Goal: Find specific page/section: Find specific page/section

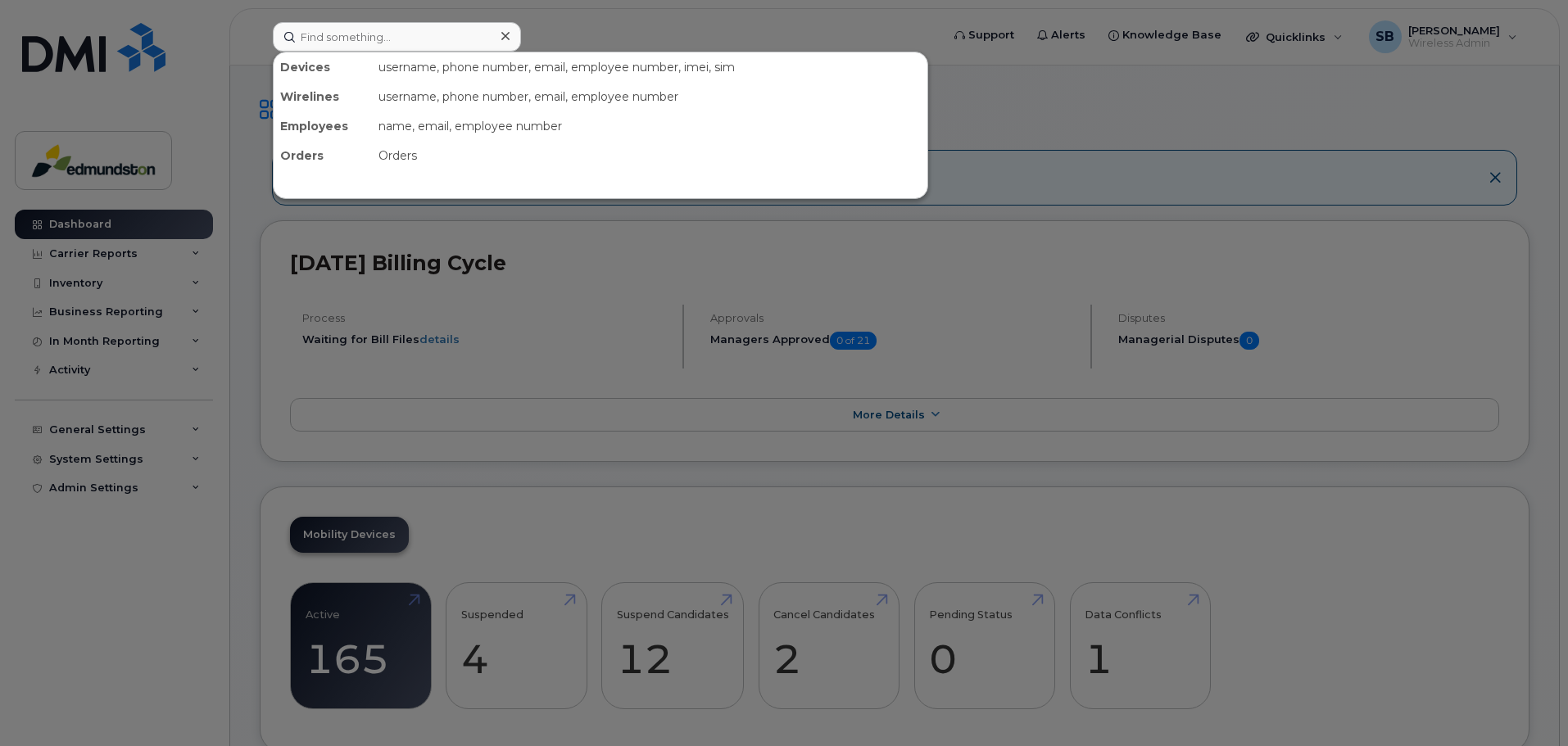
click at [363, 37] on input at bounding box center [398, 37] width 248 height 29
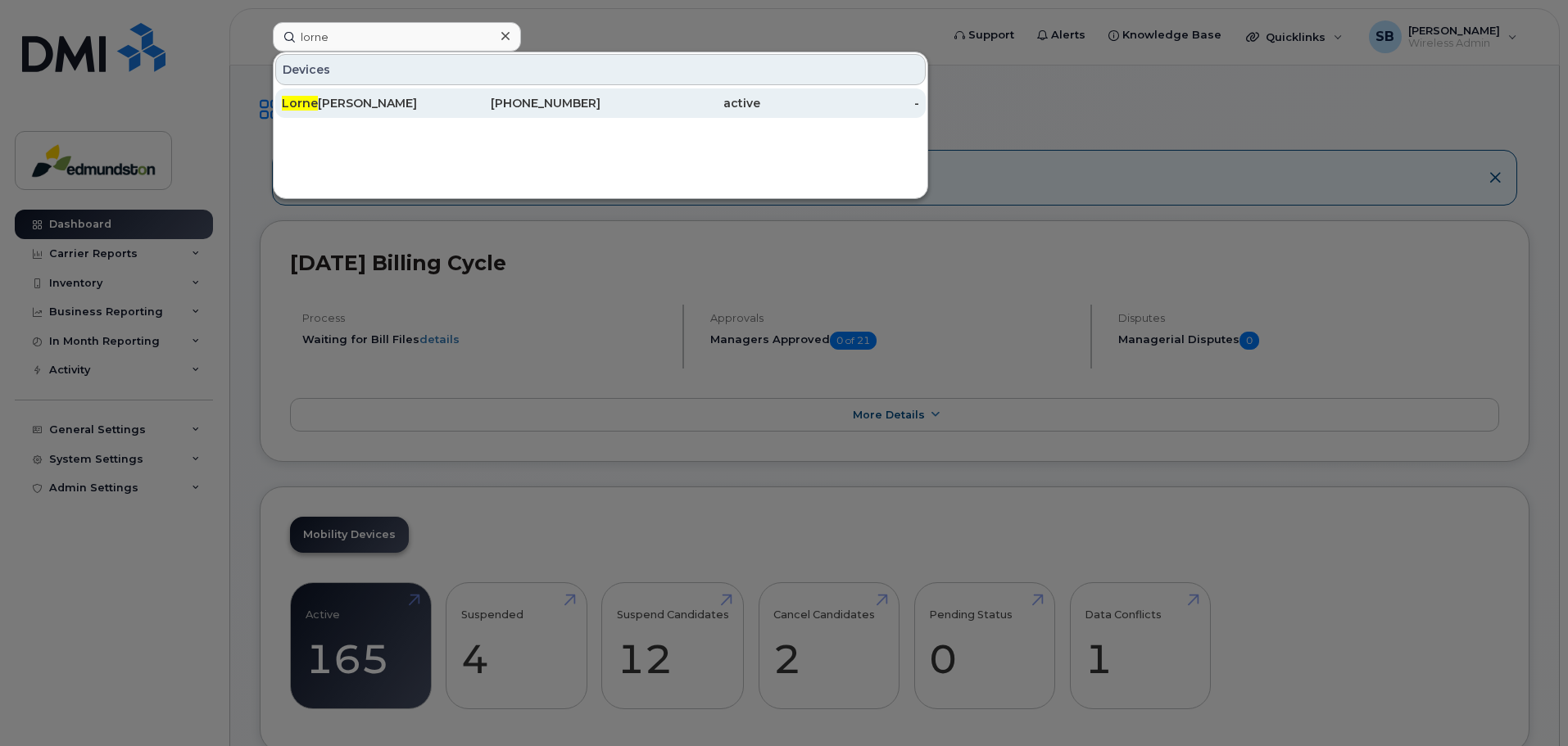
type input "lorne"
click at [442, 113] on div "Lorne Ward" at bounding box center [522, 103] width 160 height 29
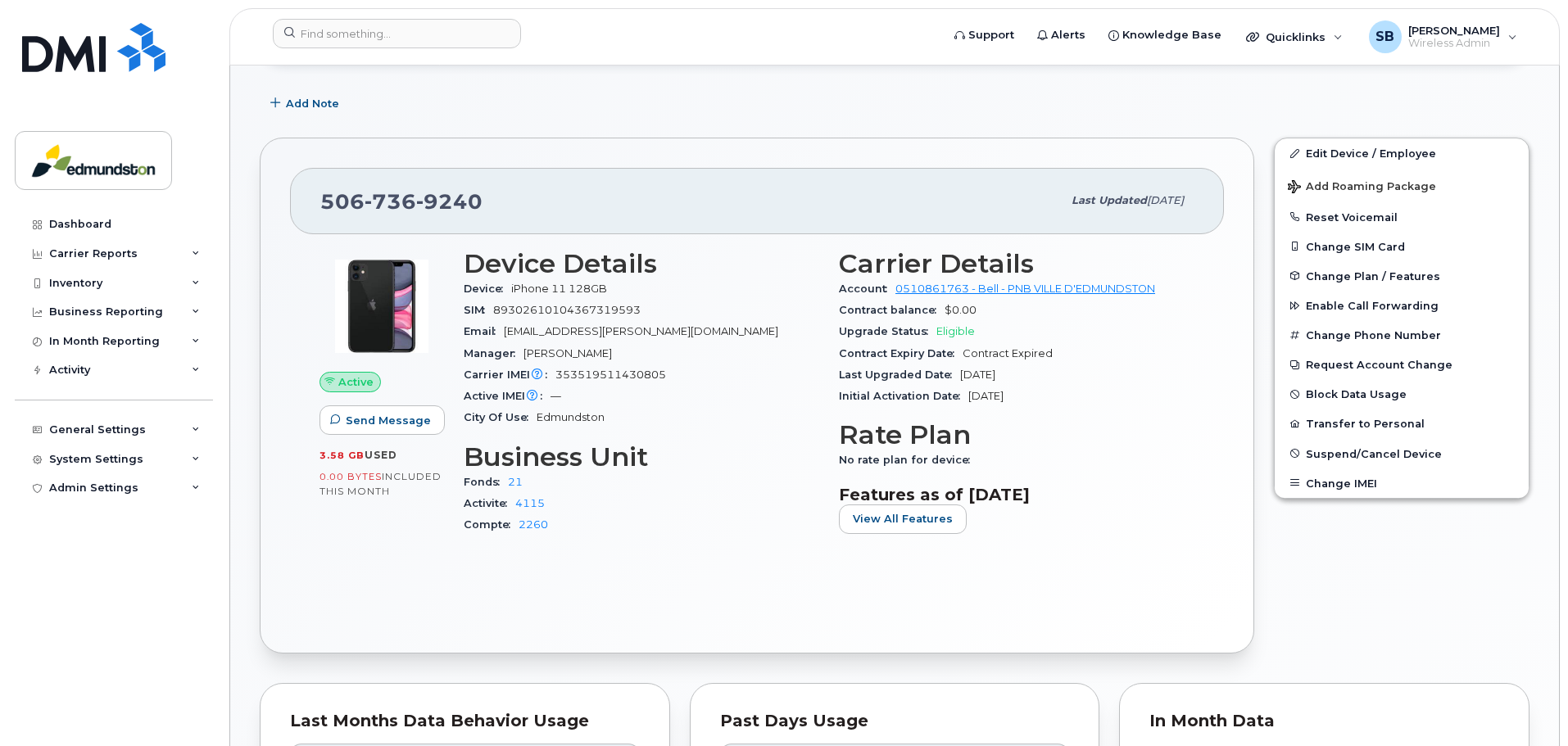
scroll to position [246, 0]
drag, startPoint x: 937, startPoint y: 330, endPoint x: 991, endPoint y: 331, distance: 54.0
click at [991, 331] on div "Upgrade Status Eligible" at bounding box center [1017, 332] width 355 height 21
click at [982, 347] on div "Contract Expiry Date Contract Expired" at bounding box center [1017, 354] width 355 height 21
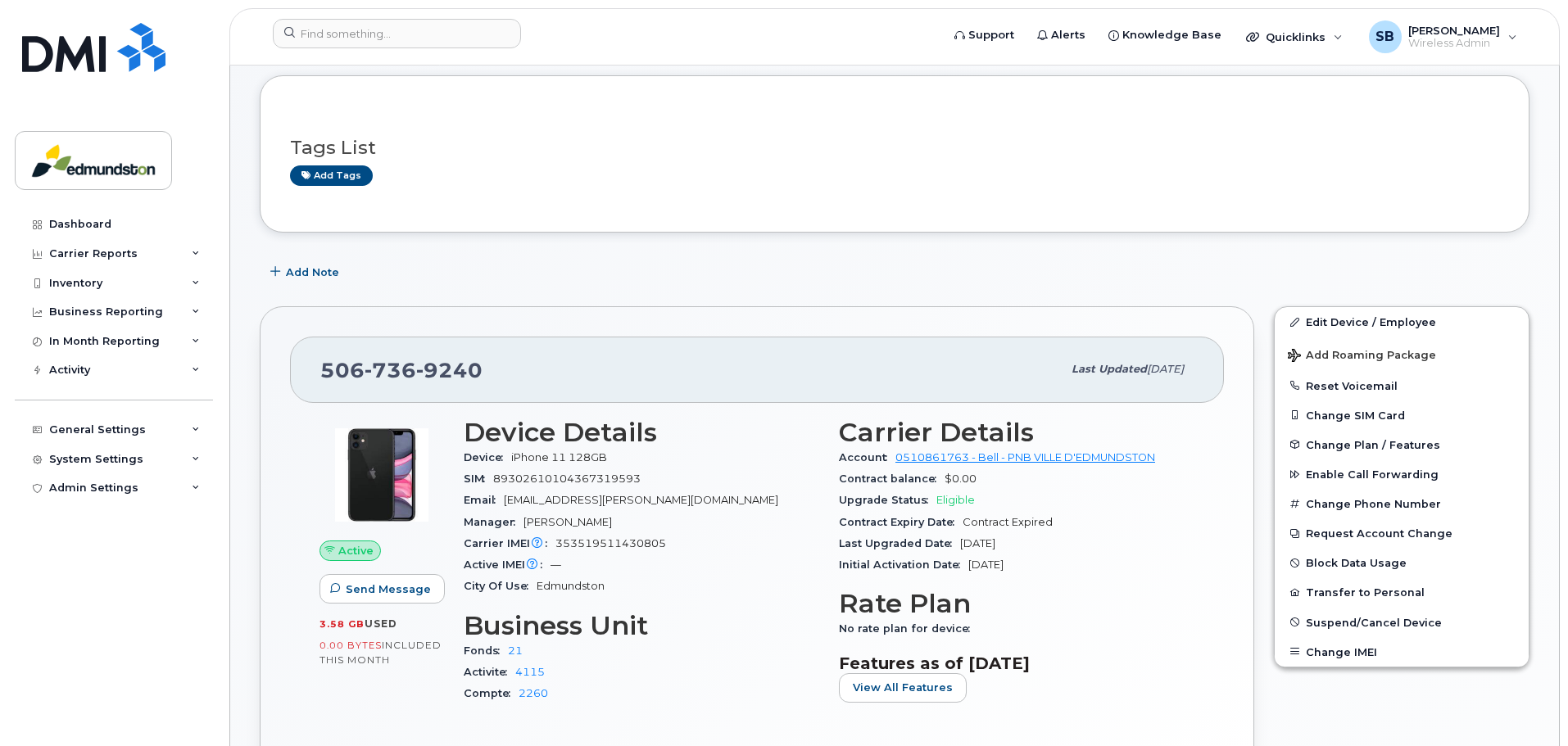
scroll to position [0, 0]
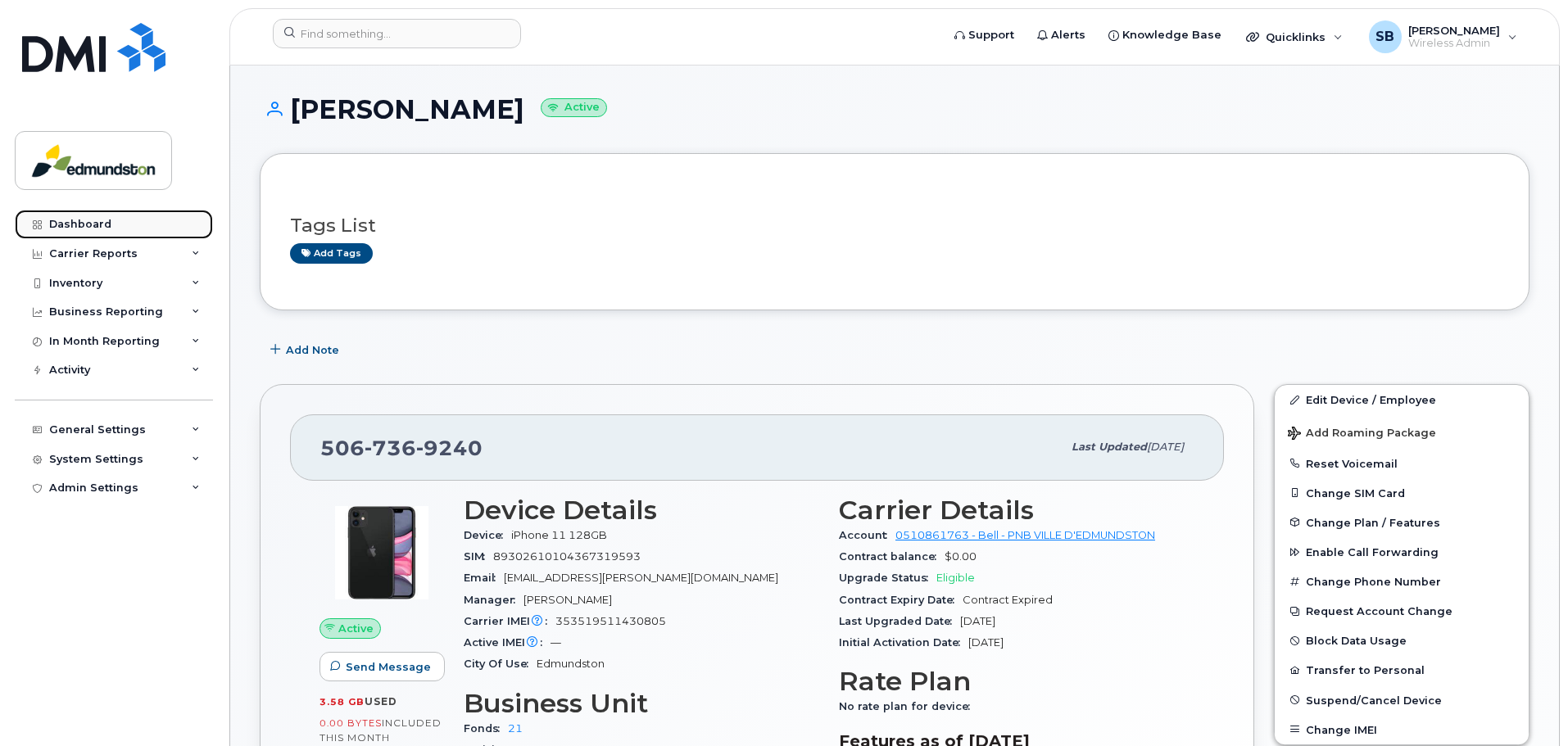
click at [85, 217] on link "Dashboard" at bounding box center [113, 224] width 198 height 29
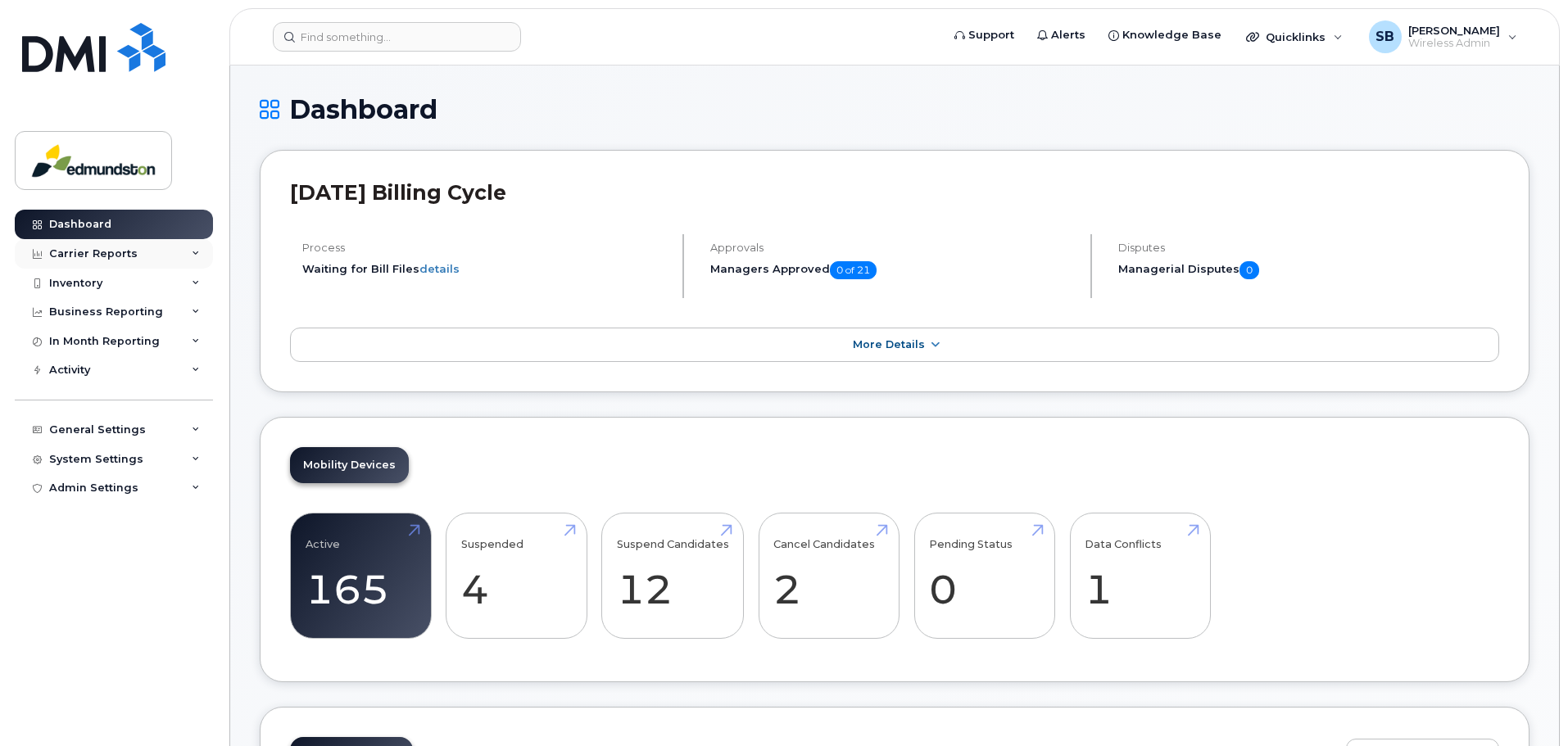
click at [201, 249] on div "Carrier Reports" at bounding box center [113, 254] width 198 height 29
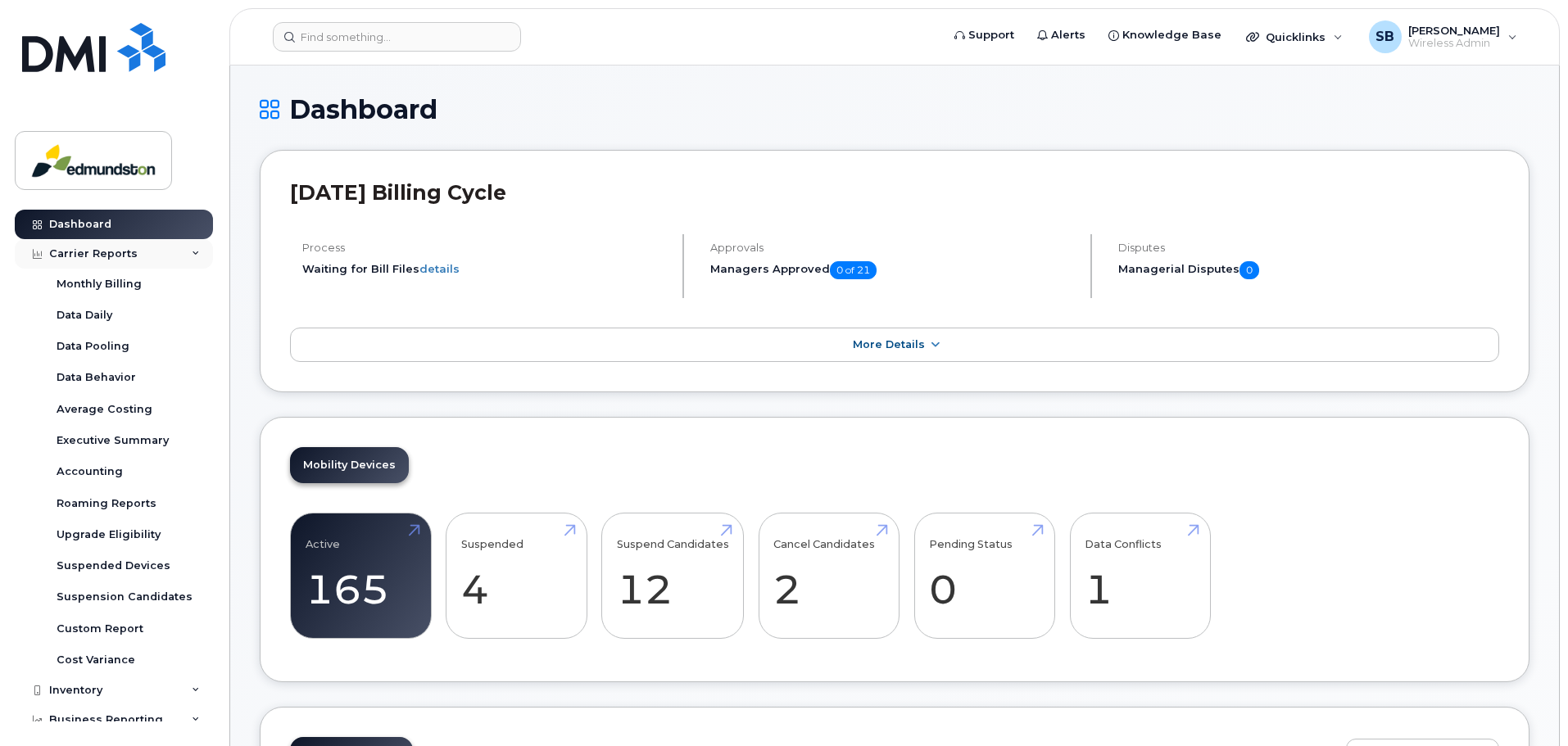
click at [190, 248] on div "Carrier Reports" at bounding box center [113, 254] width 198 height 29
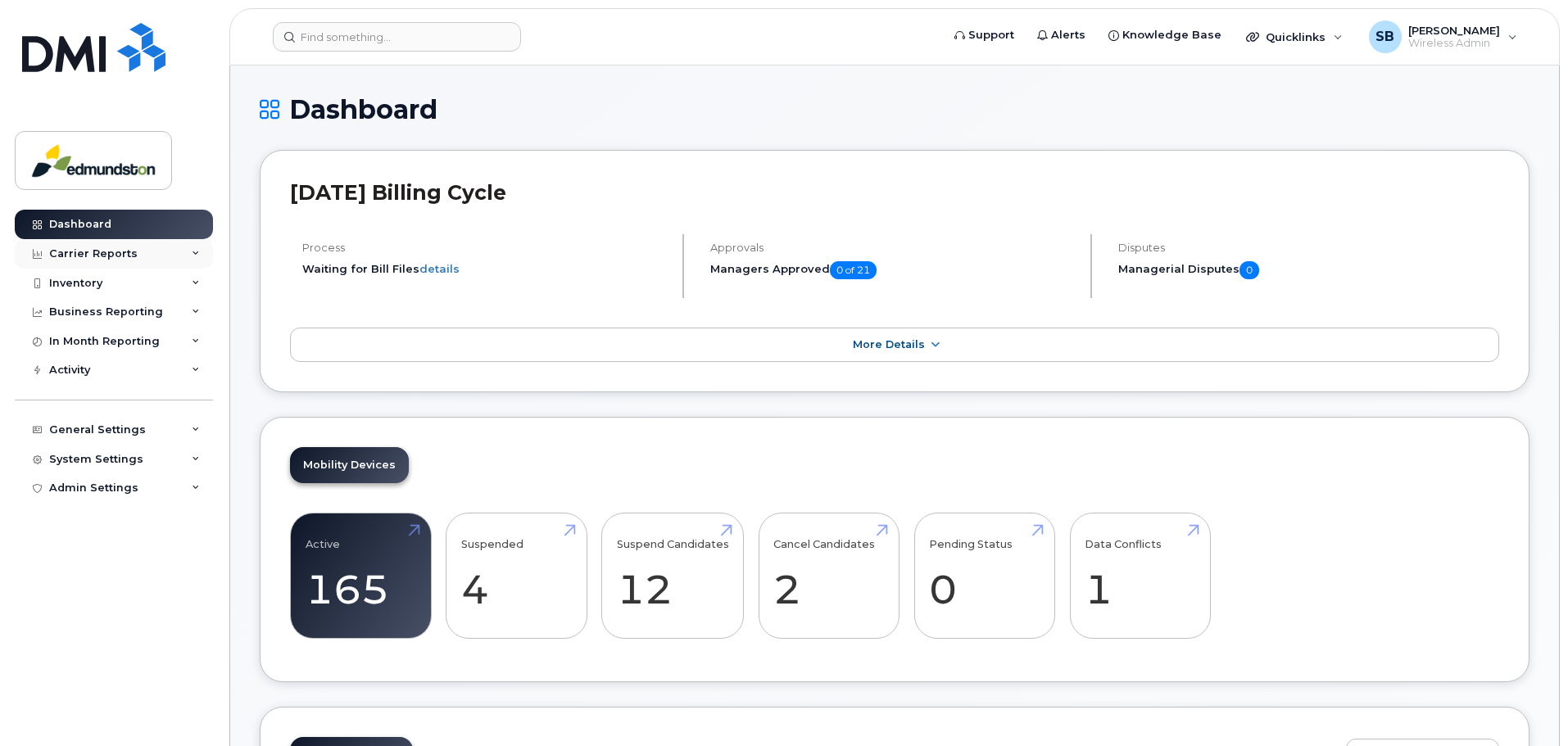
click at [190, 248] on div "Carrier Reports" at bounding box center [113, 254] width 198 height 29
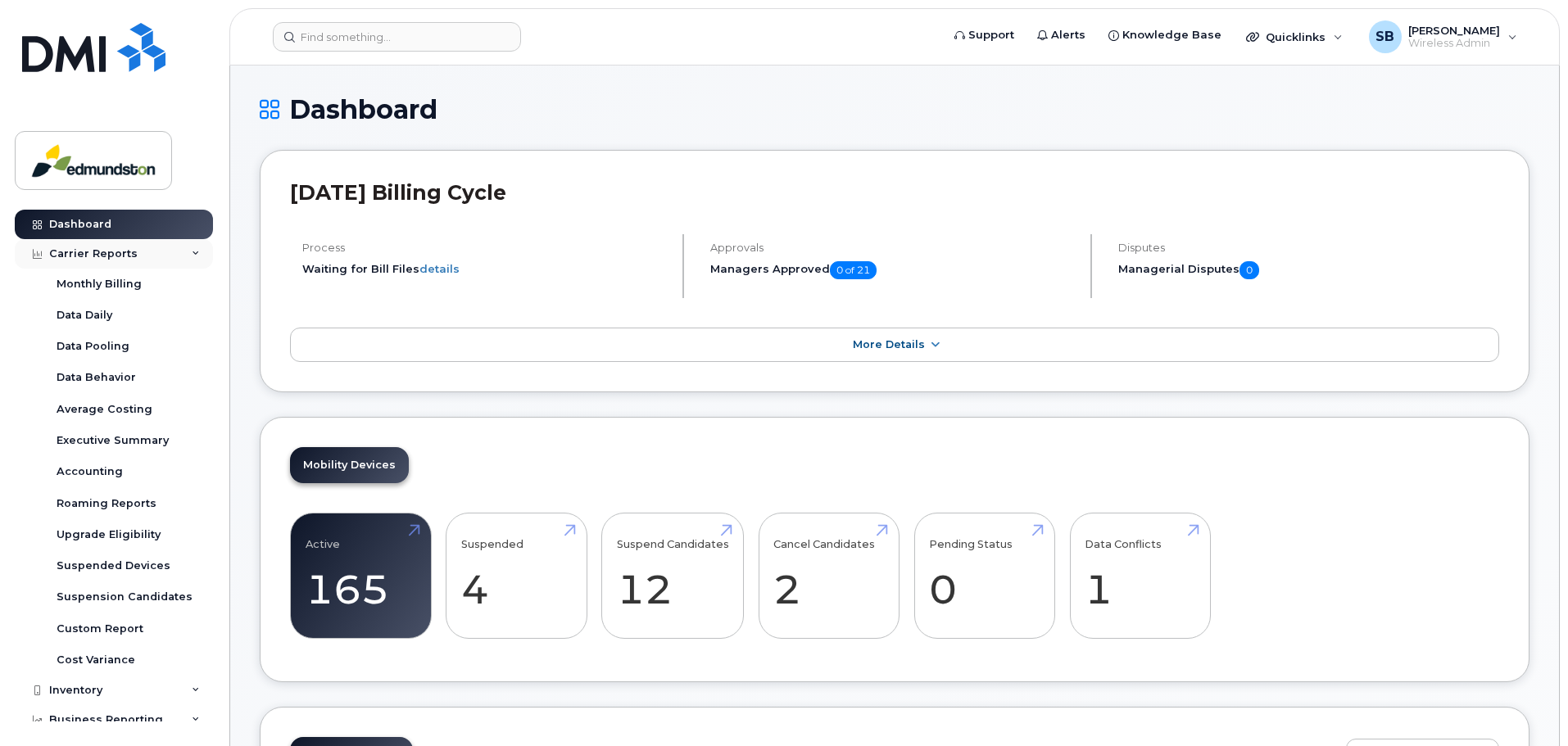
click at [191, 251] on icon at bounding box center [195, 254] width 8 height 8
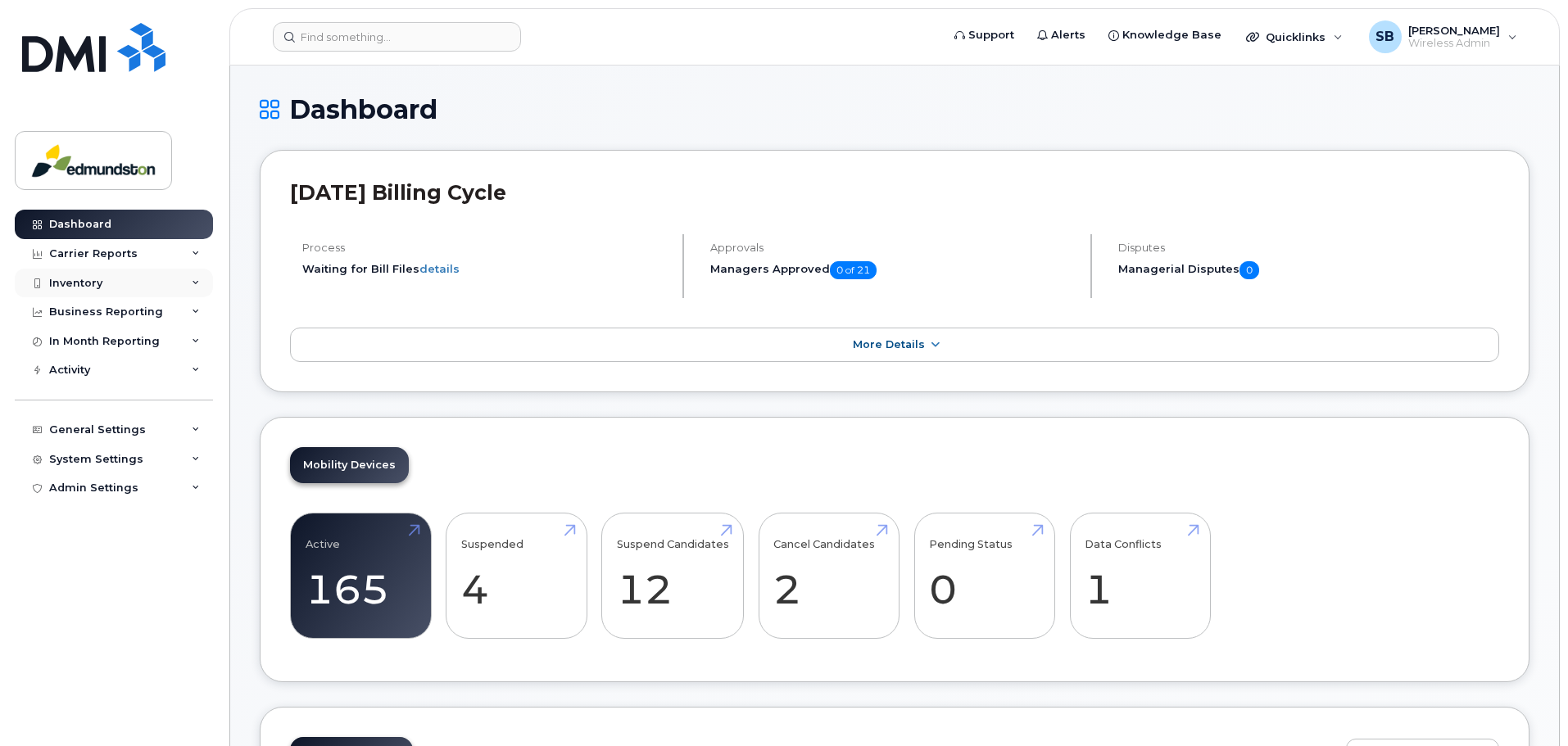
click at [190, 287] on div "Inventory" at bounding box center [113, 283] width 198 height 29
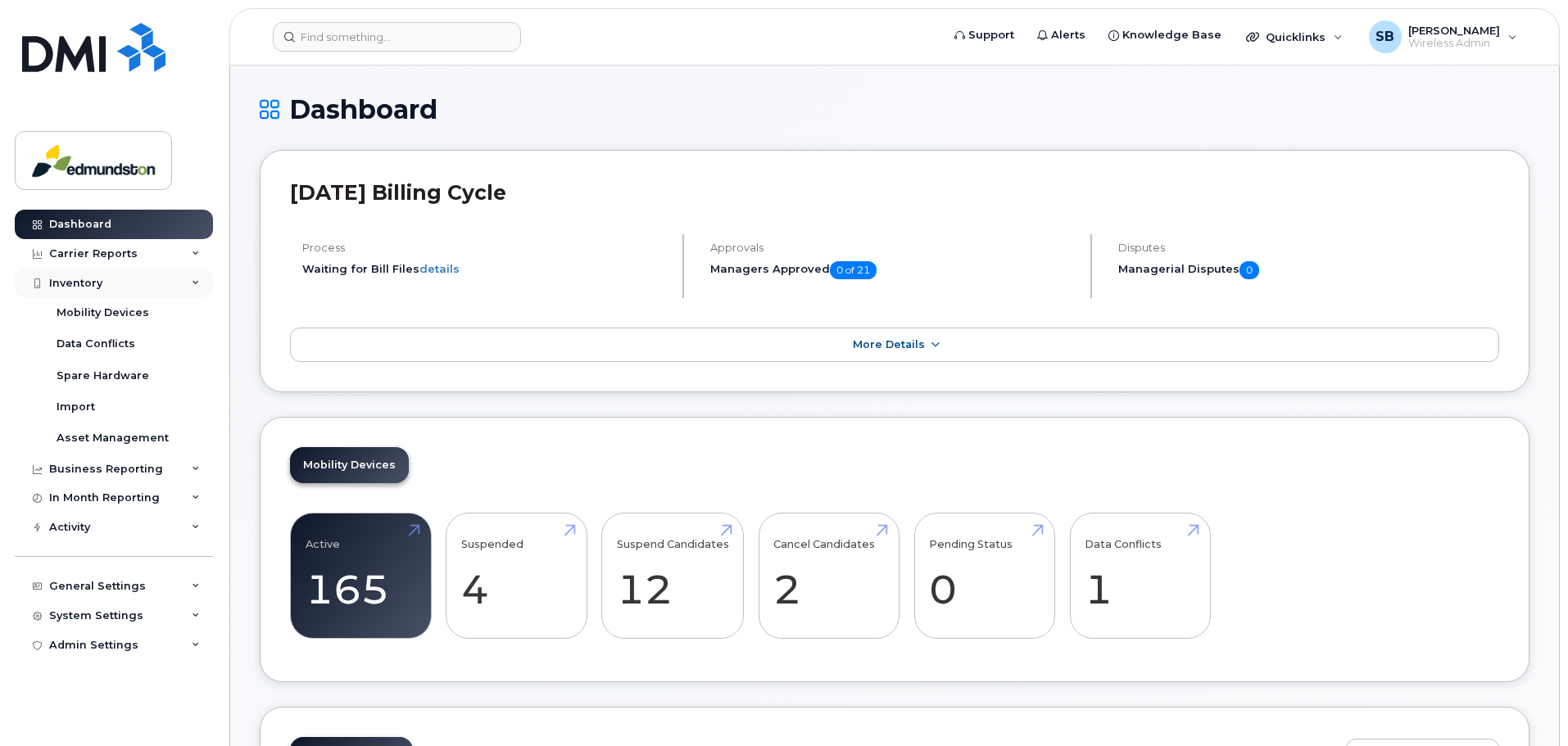
click at [193, 287] on icon at bounding box center [195, 283] width 8 height 8
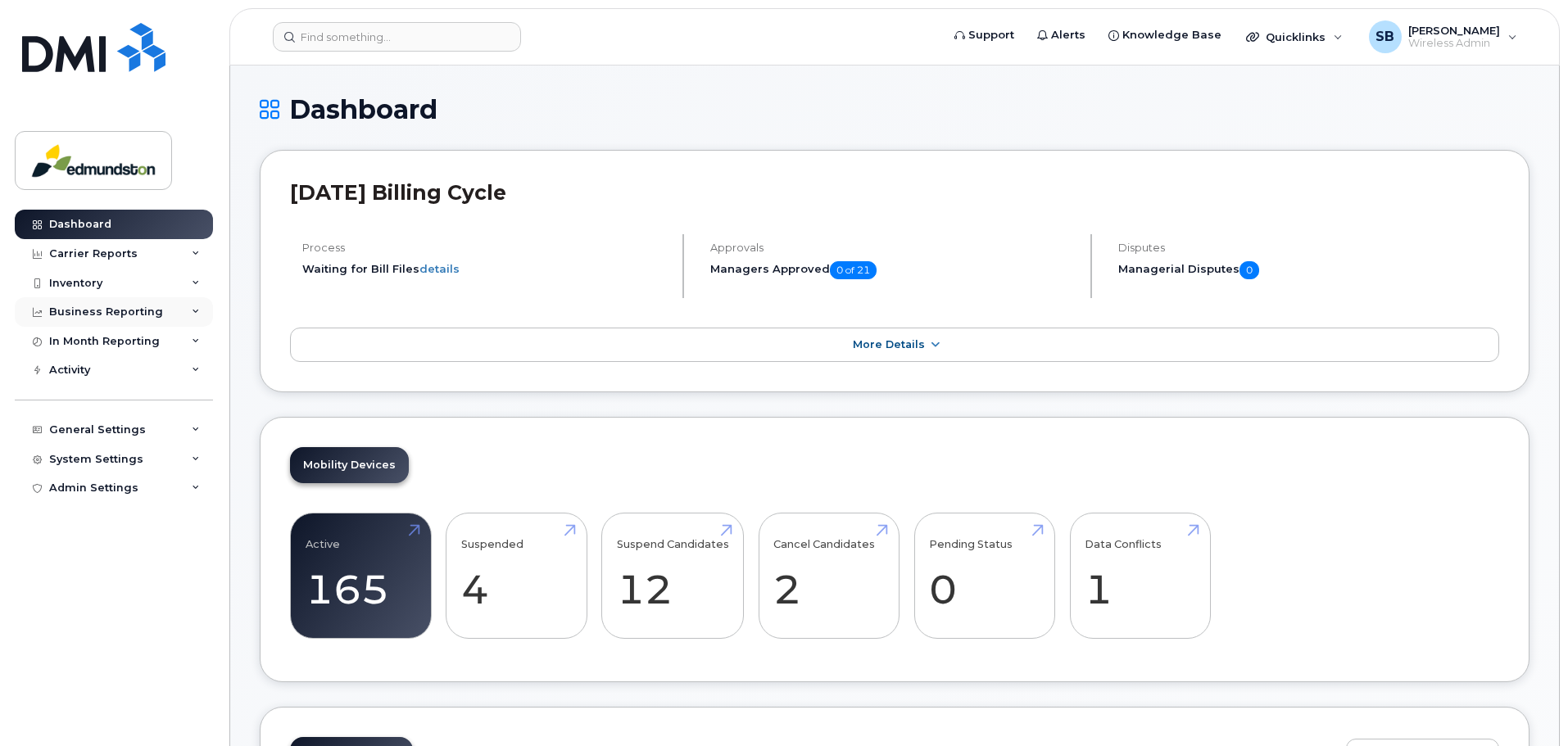
click at [194, 309] on icon at bounding box center [195, 312] width 8 height 8
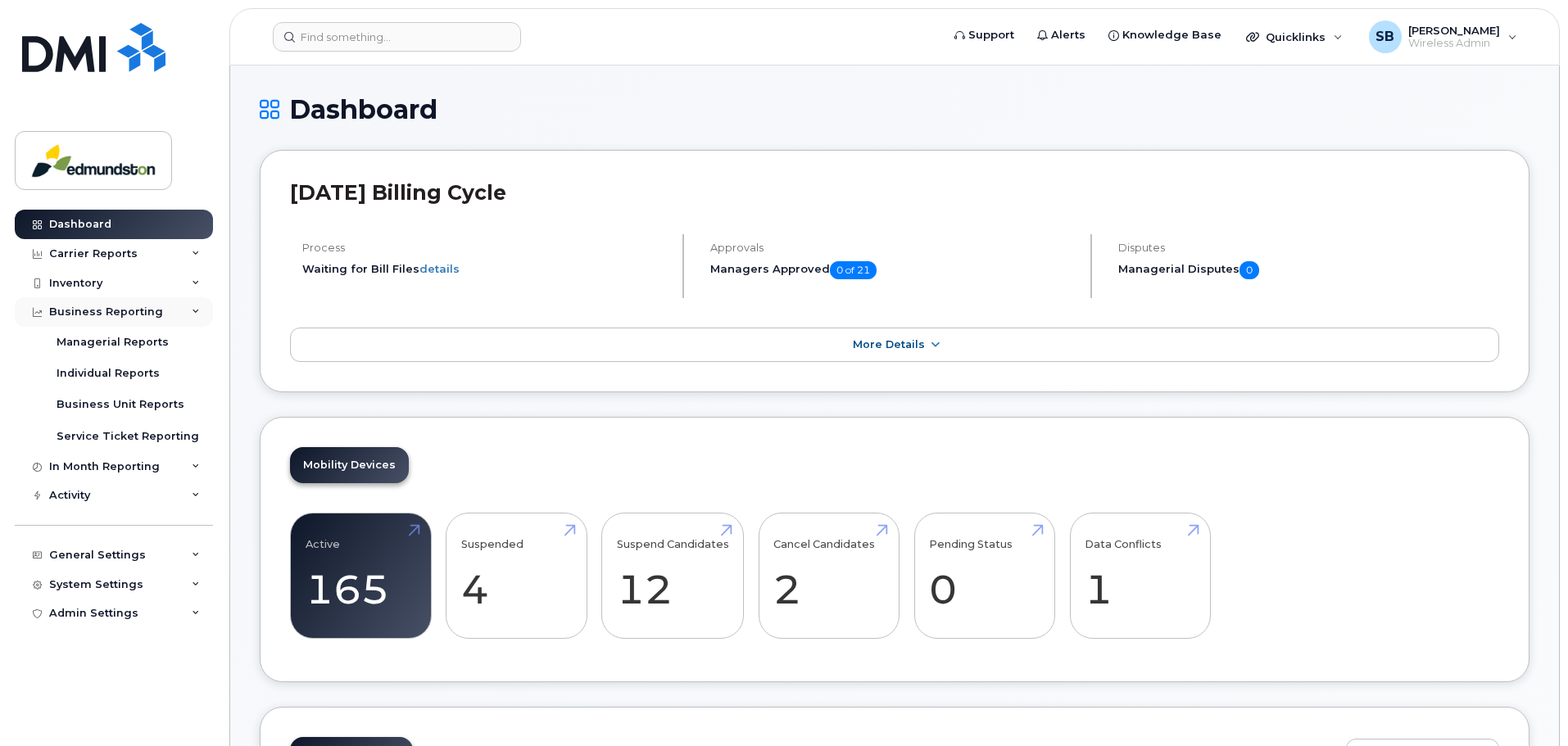
click at [190, 309] on div "Business Reporting" at bounding box center [113, 312] width 198 height 29
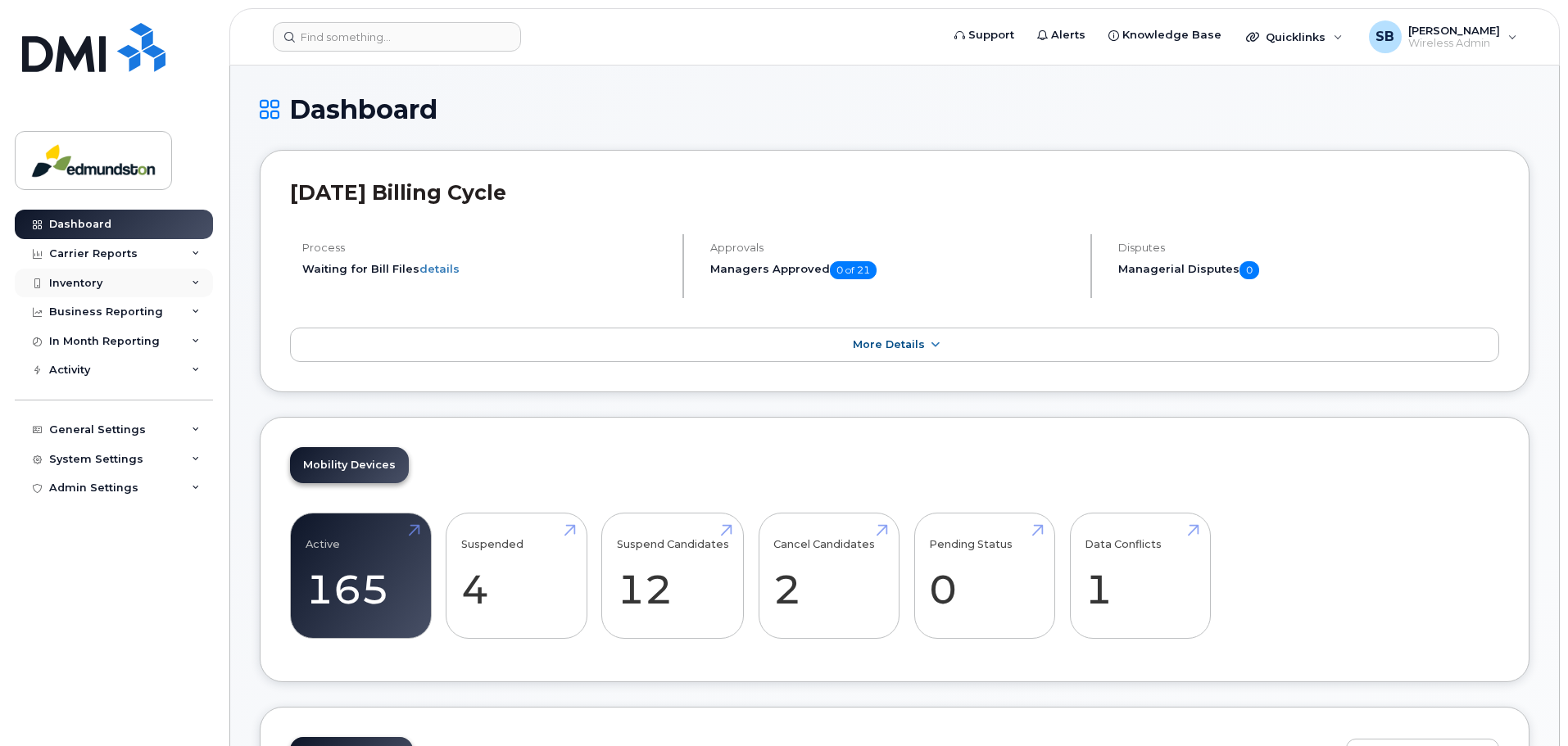
click at [192, 285] on icon at bounding box center [195, 283] width 8 height 8
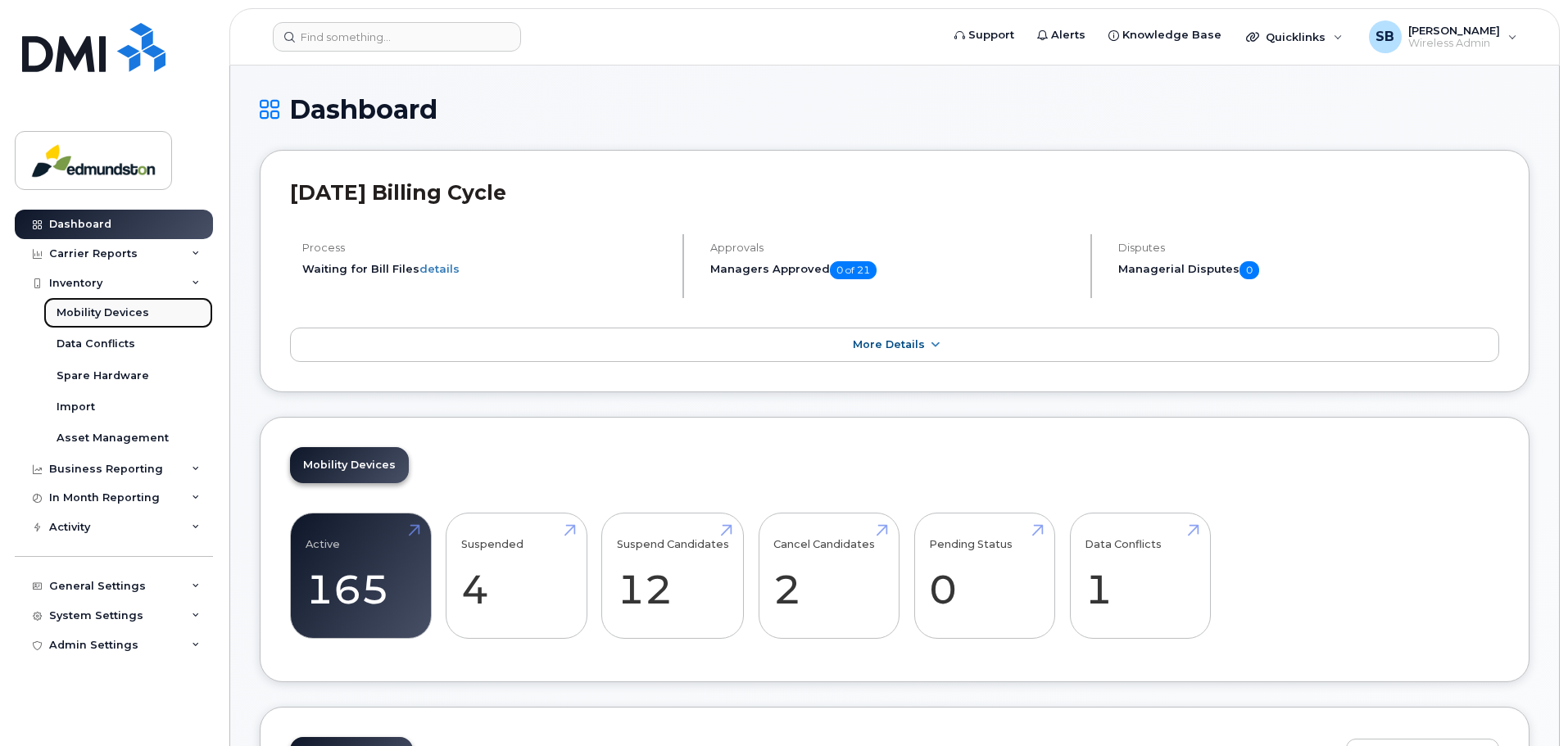
click at [128, 310] on div "Mobility Devices" at bounding box center [102, 313] width 93 height 15
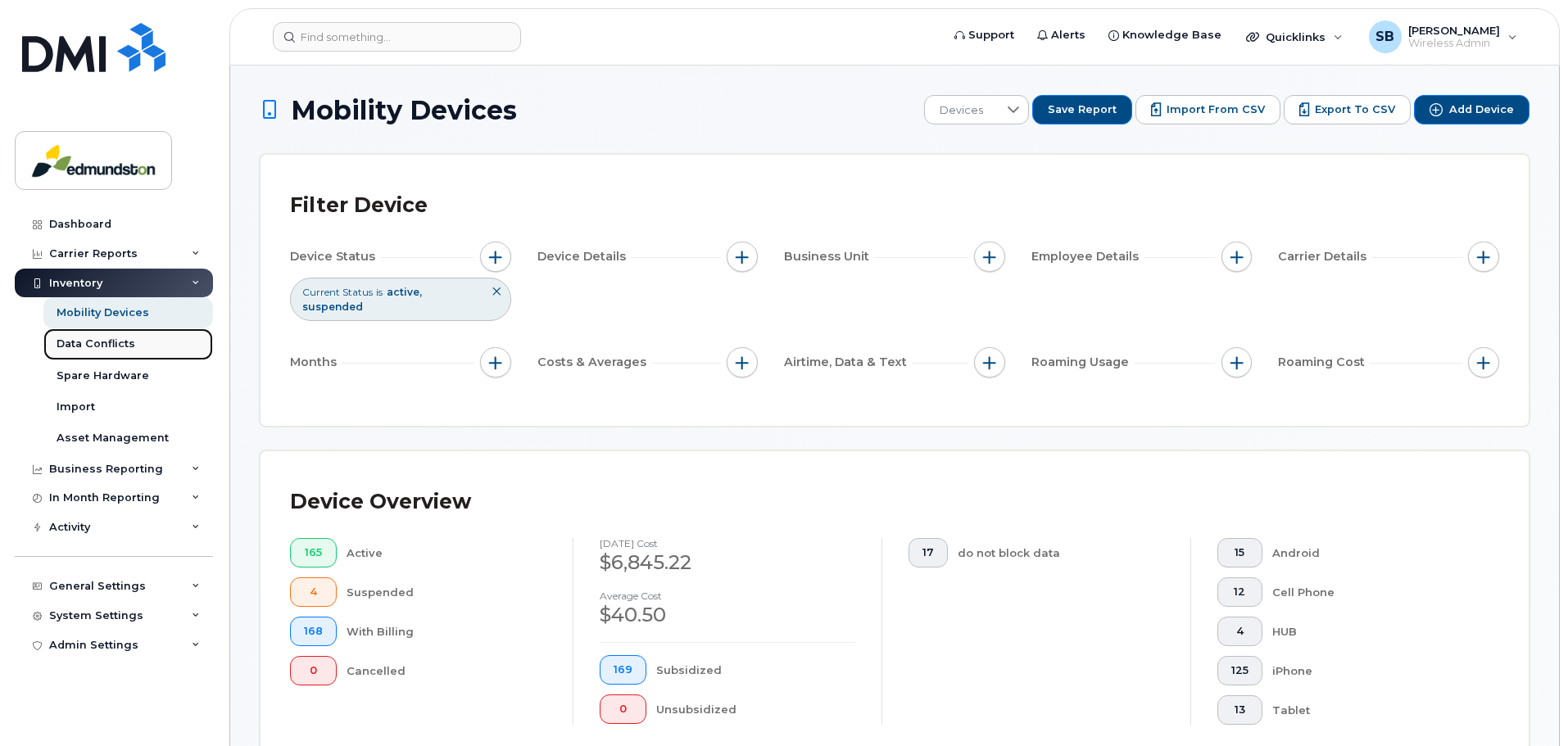
click at [85, 337] on div "Data Conflicts" at bounding box center [95, 344] width 78 height 15
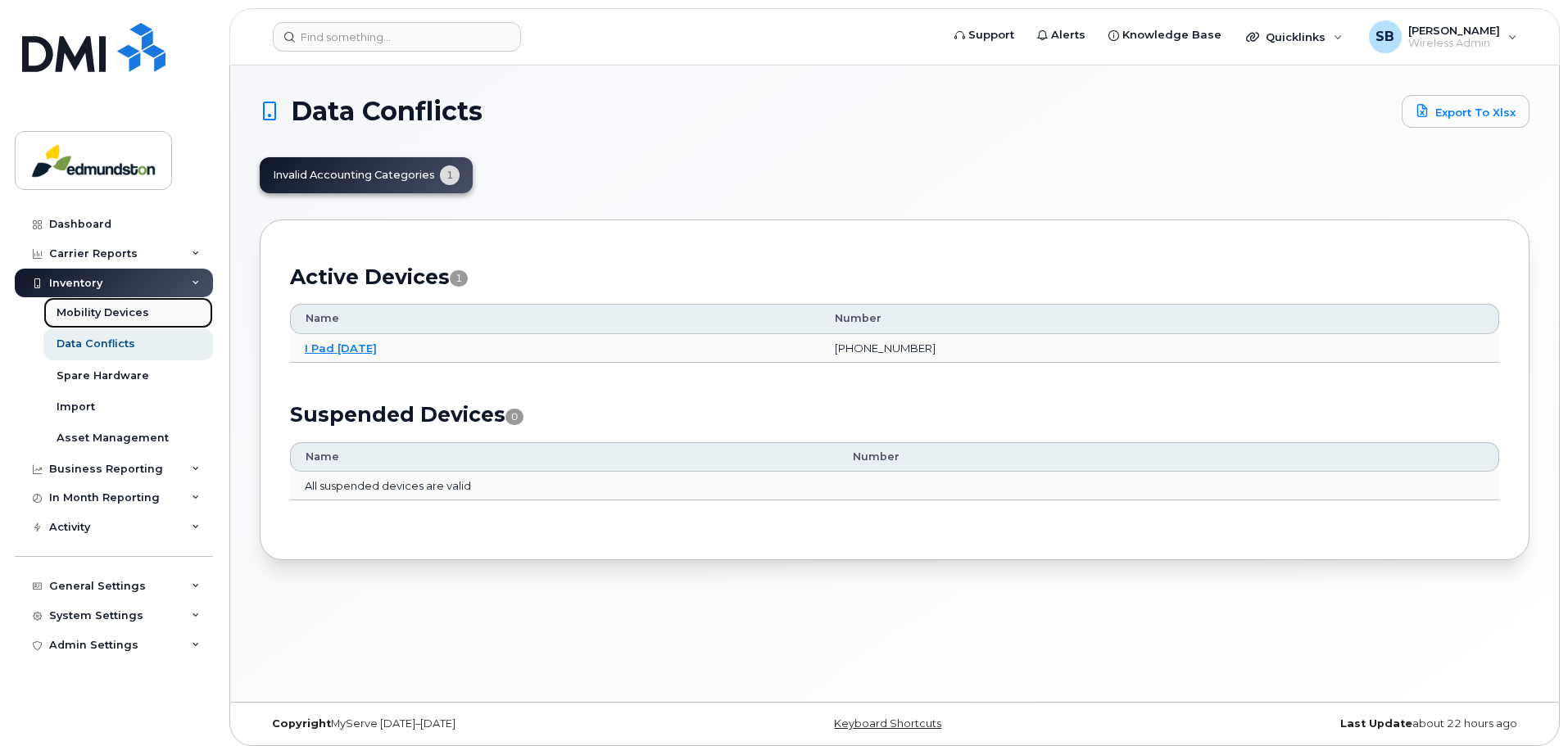
click at [86, 310] on div "Mobility Devices" at bounding box center [102, 313] width 93 height 15
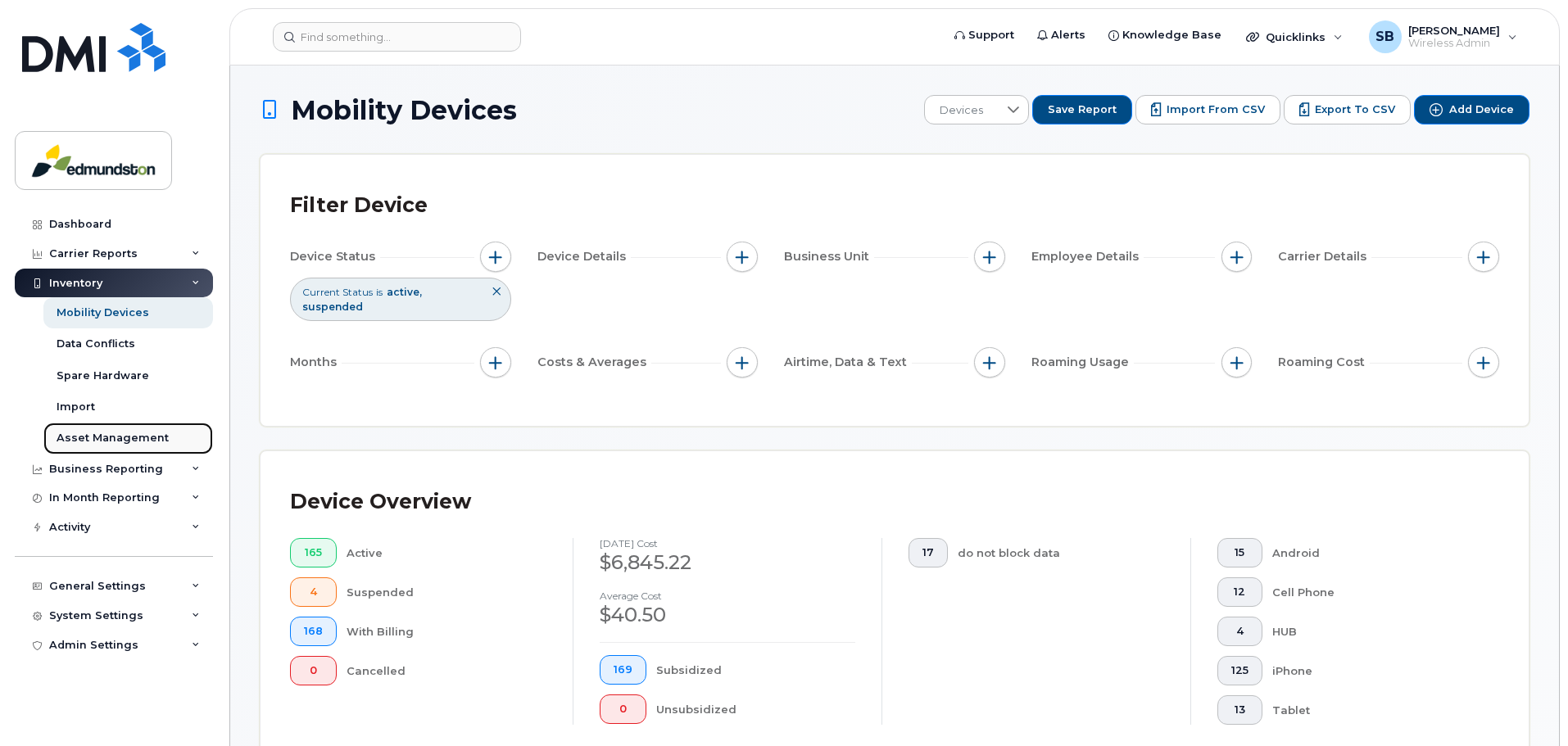
click at [156, 446] on link "Asset Management" at bounding box center [128, 438] width 169 height 31
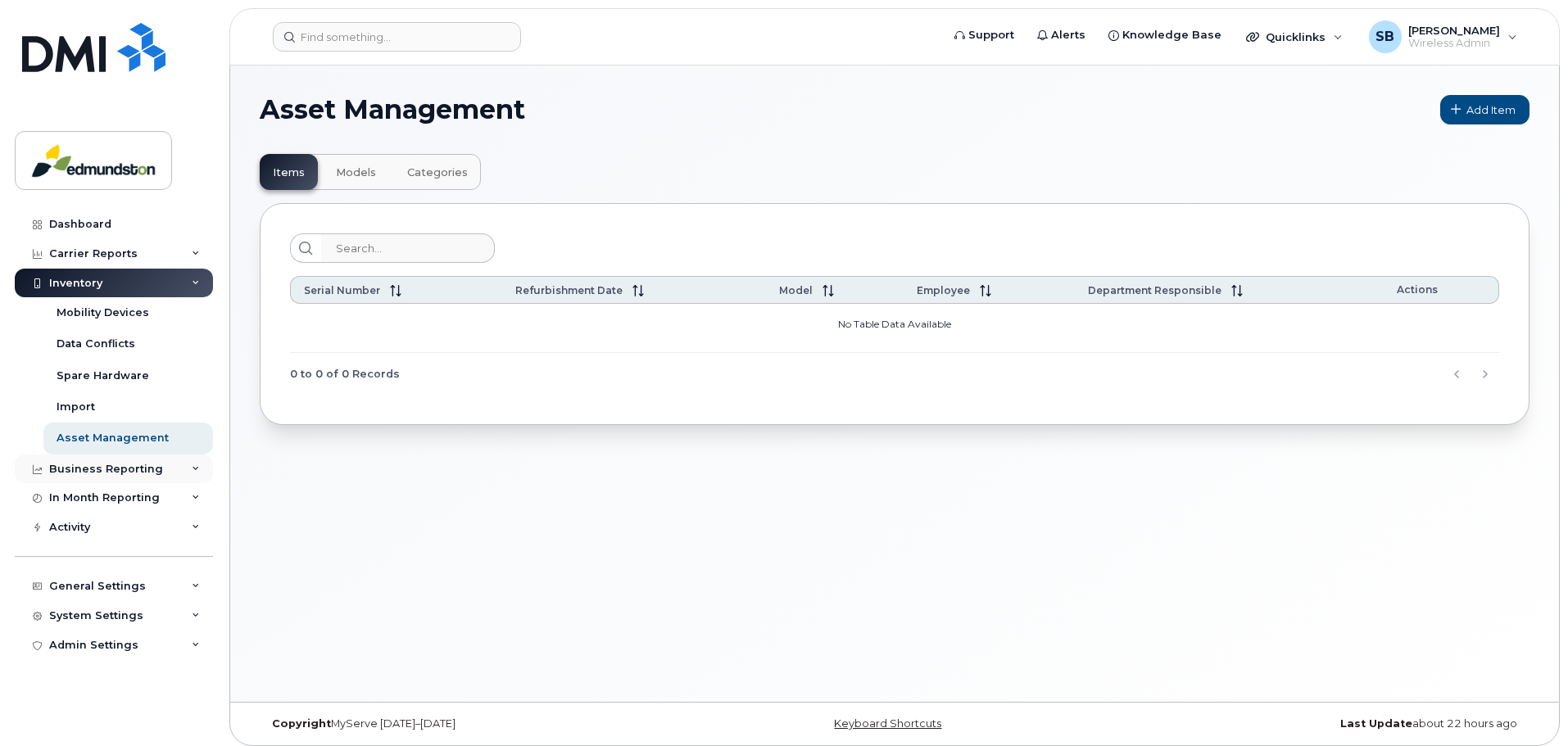
click at [135, 469] on div "Business Reporting" at bounding box center [106, 469] width 114 height 13
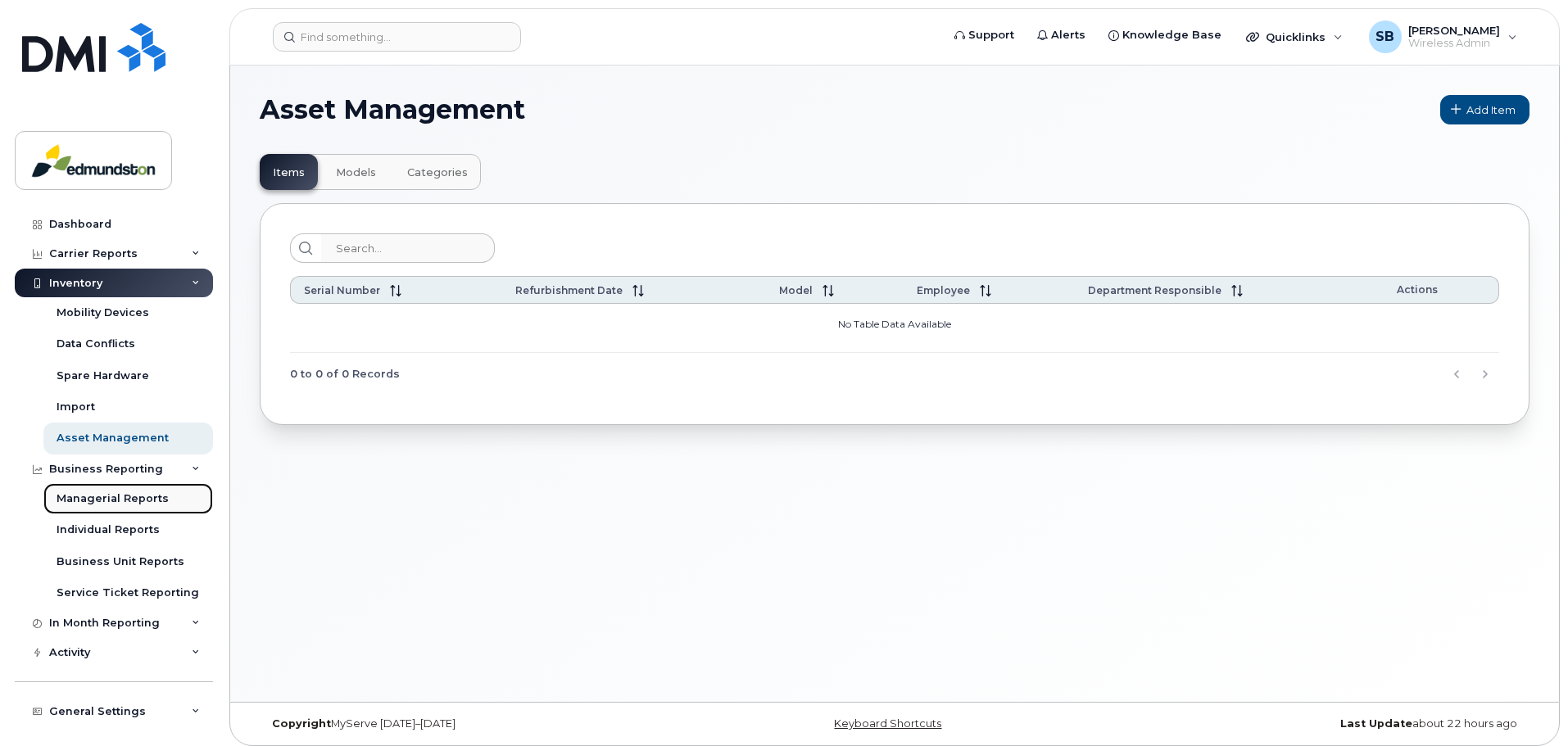
click at [146, 504] on div "Managerial Reports" at bounding box center [112, 499] width 112 height 15
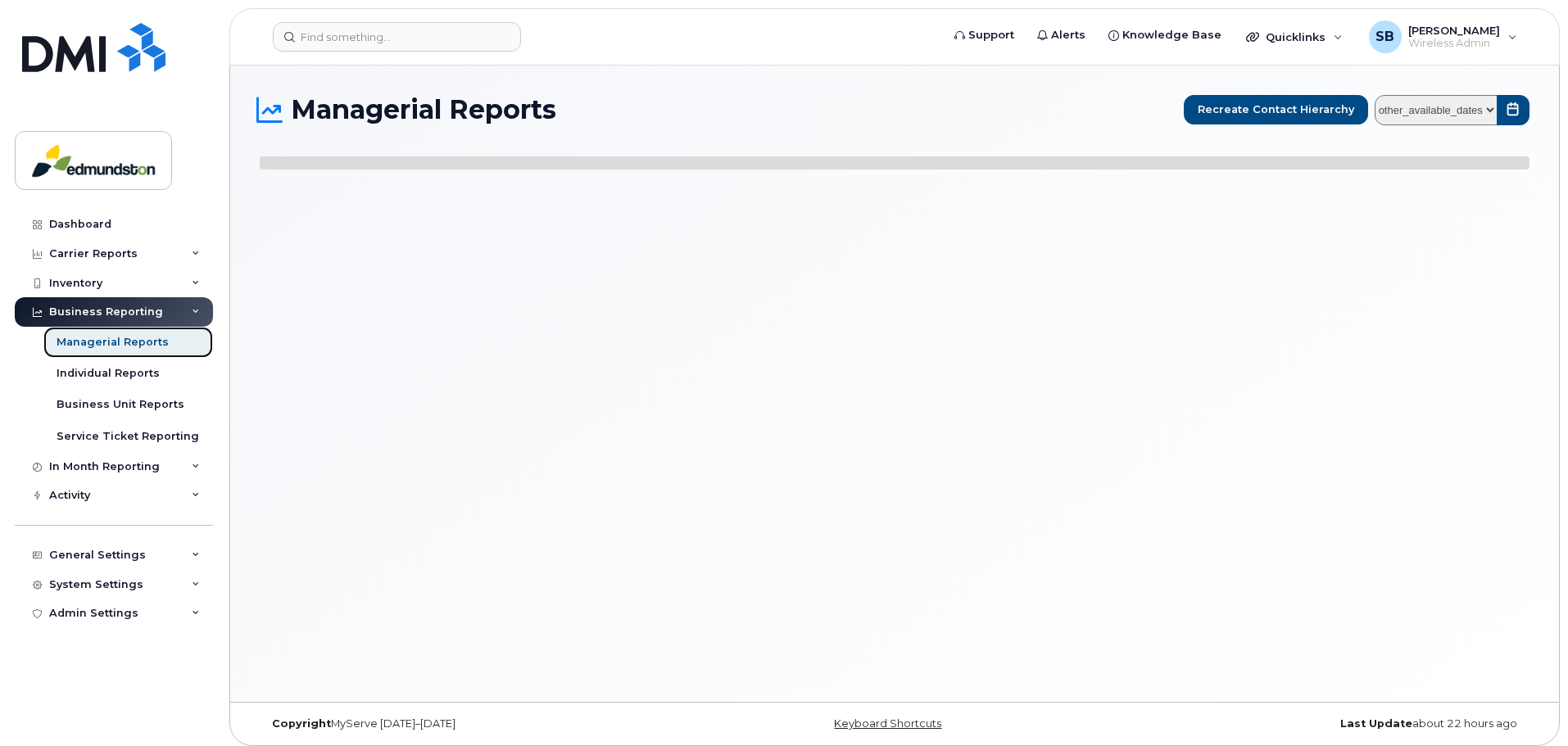
select select
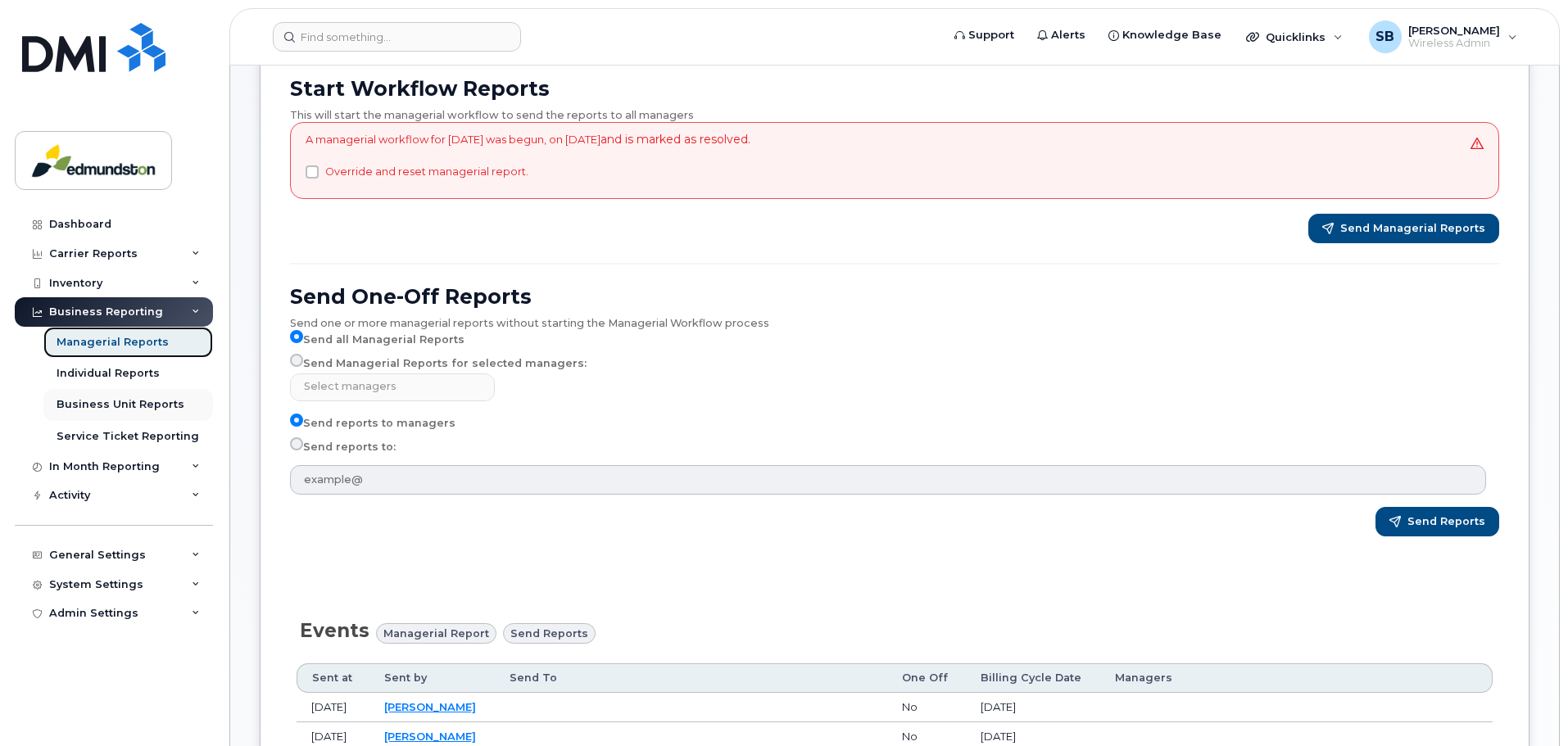
scroll to position [164, 0]
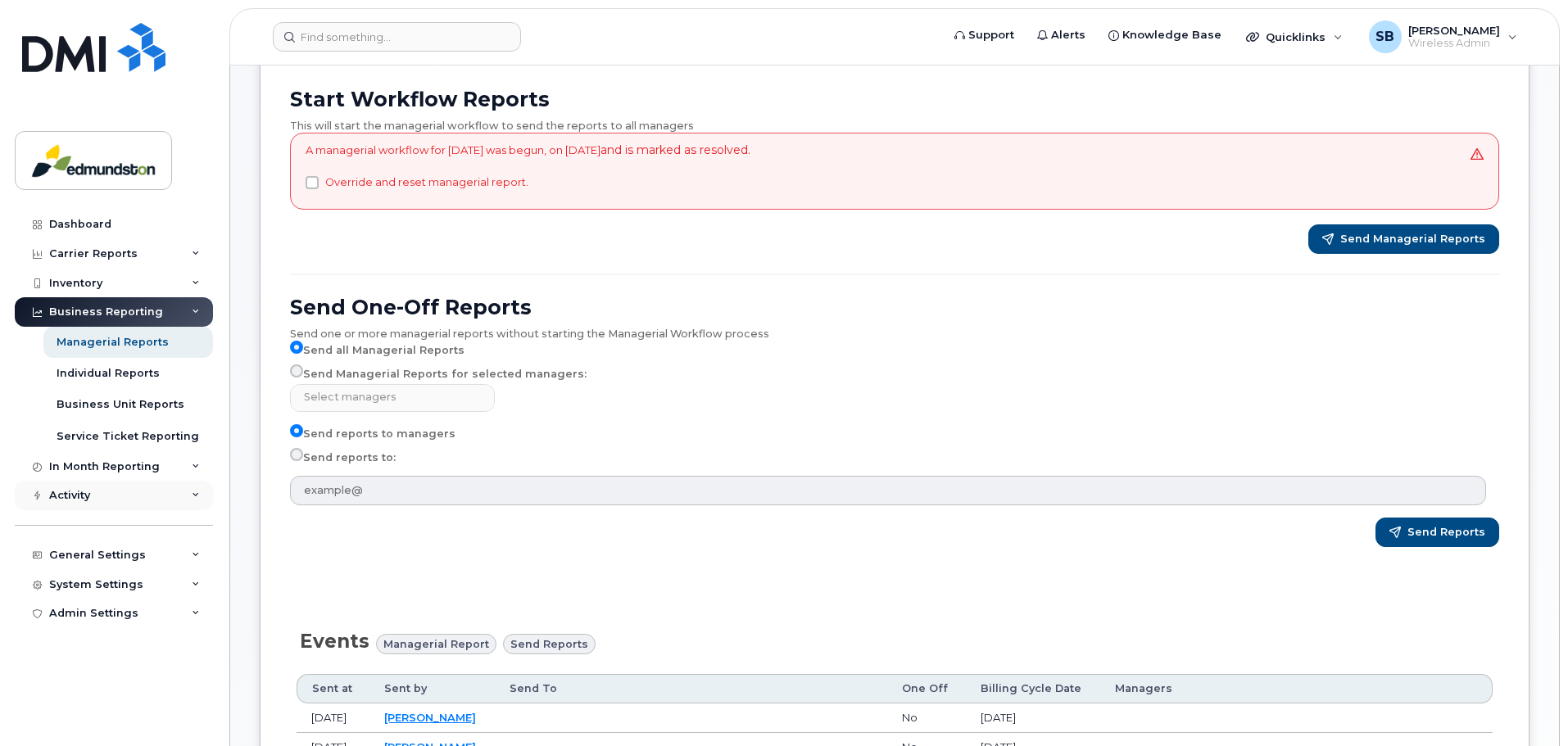
click at [199, 499] on icon at bounding box center [195, 495] width 8 height 8
click at [197, 498] on div "Activity" at bounding box center [113, 496] width 198 height 29
click at [191, 463] on icon at bounding box center [195, 466] width 8 height 8
click at [191, 465] on icon at bounding box center [195, 466] width 8 height 8
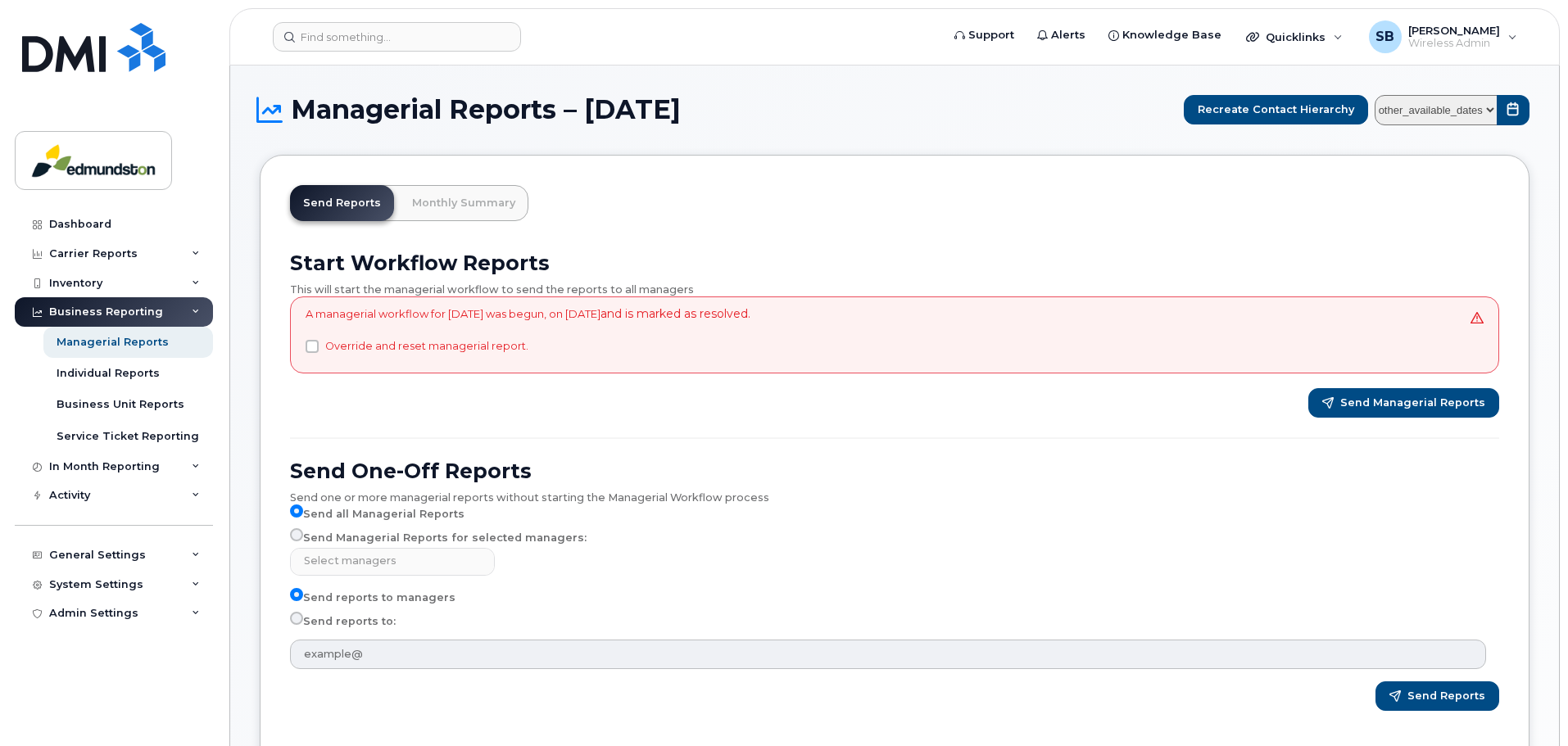
click at [198, 316] on div "Business Reporting" at bounding box center [113, 312] width 198 height 29
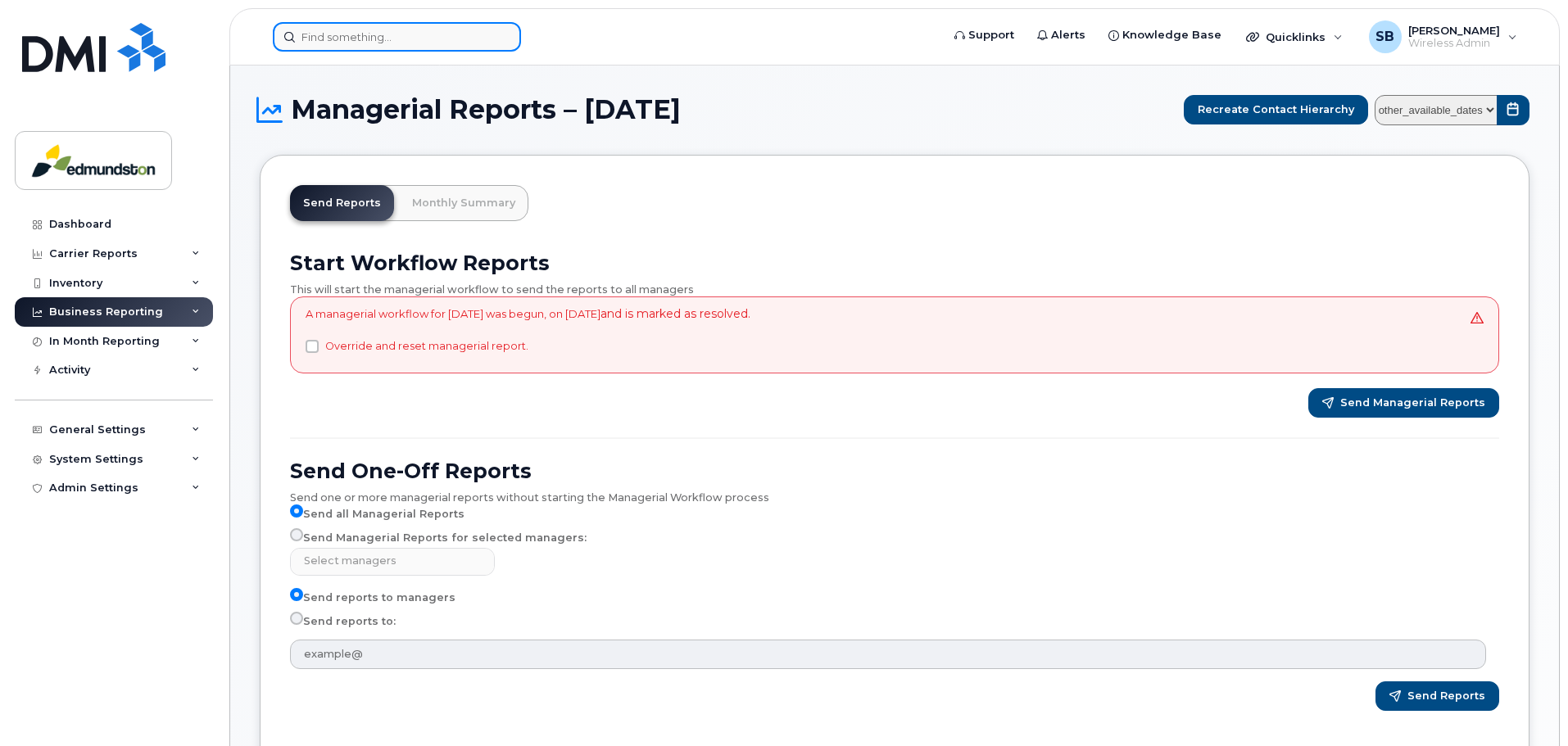
click at [336, 41] on input at bounding box center [398, 37] width 248 height 29
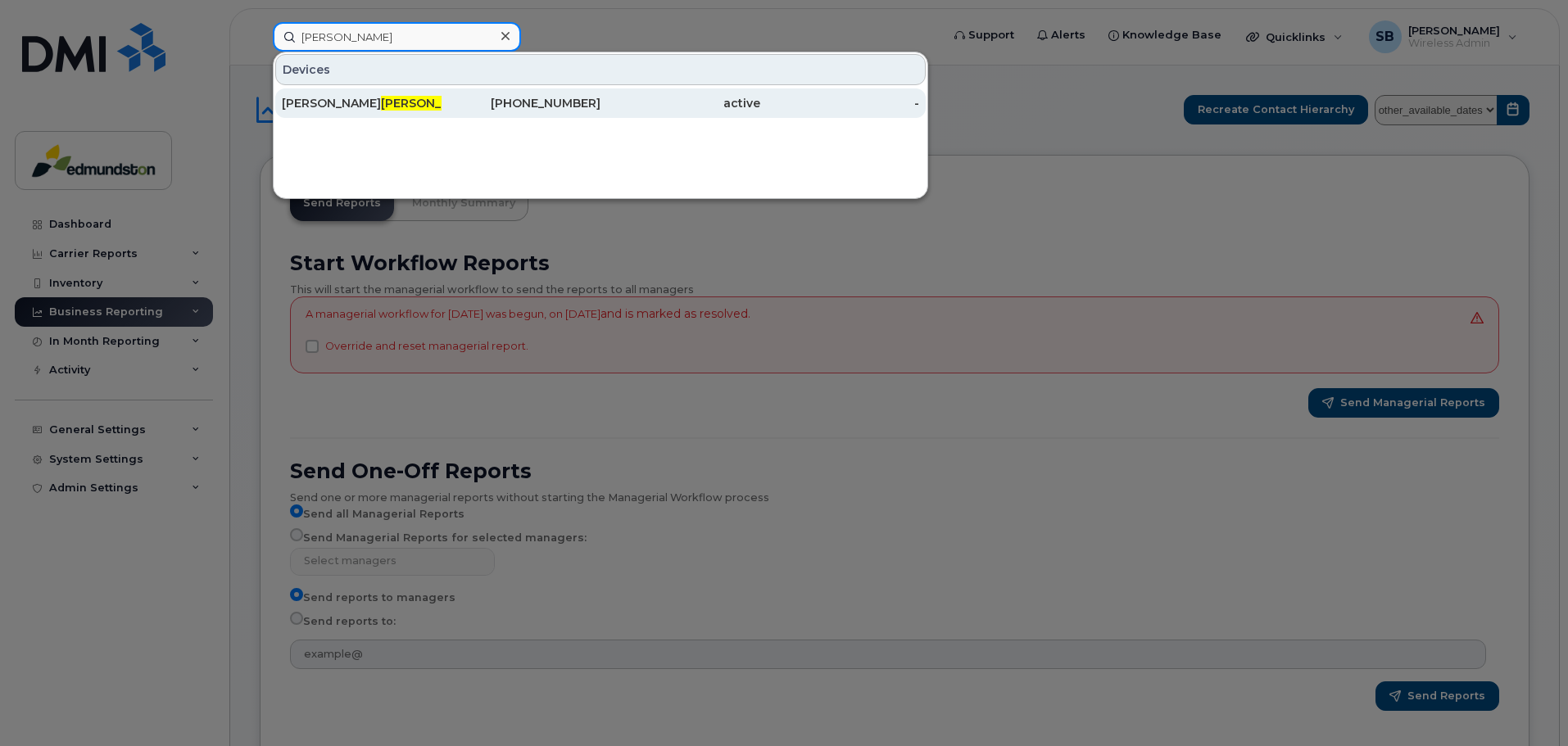
type input "aube"
click at [381, 106] on span "Aube" at bounding box center [431, 103] width 99 height 15
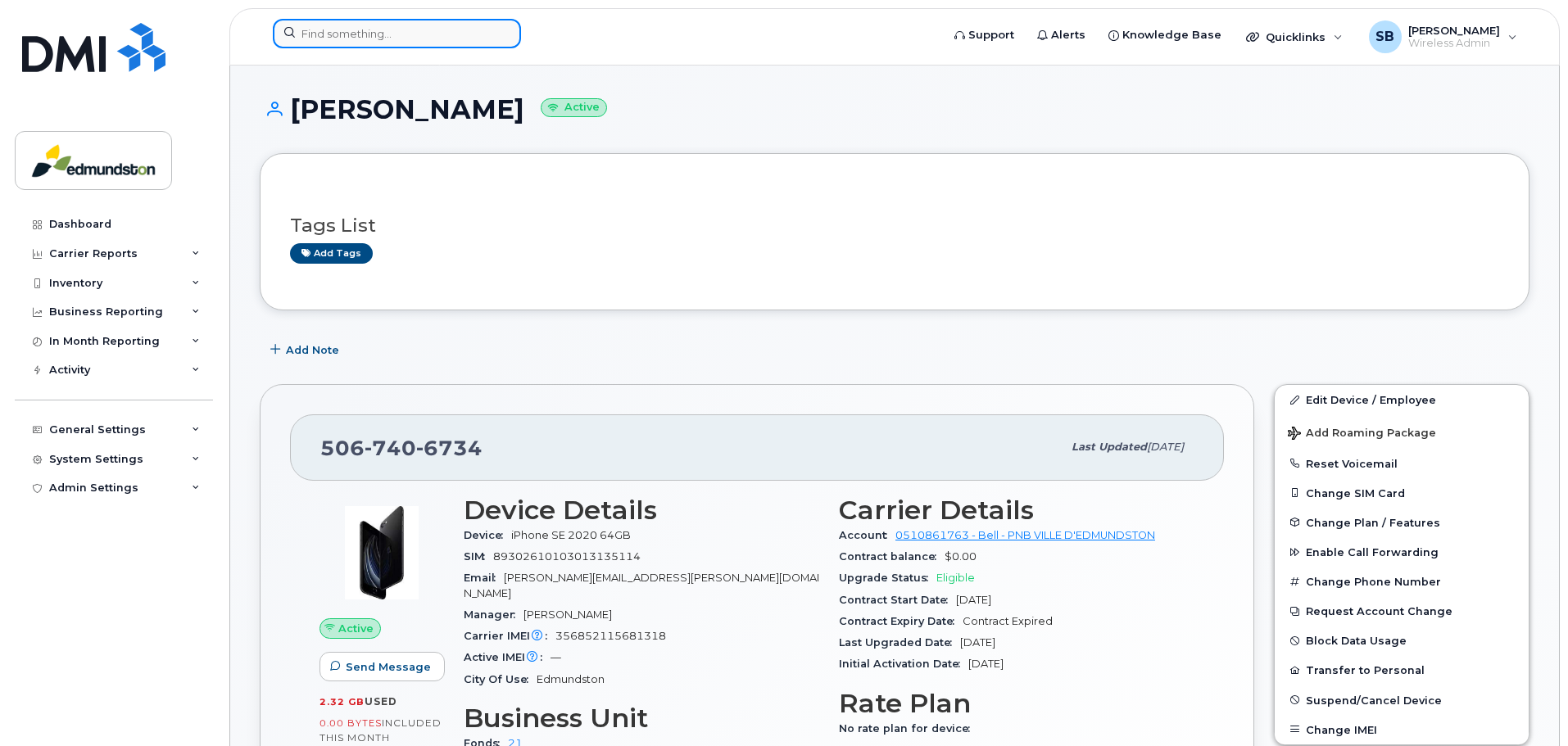
click at [348, 40] on input at bounding box center [398, 33] width 248 height 29
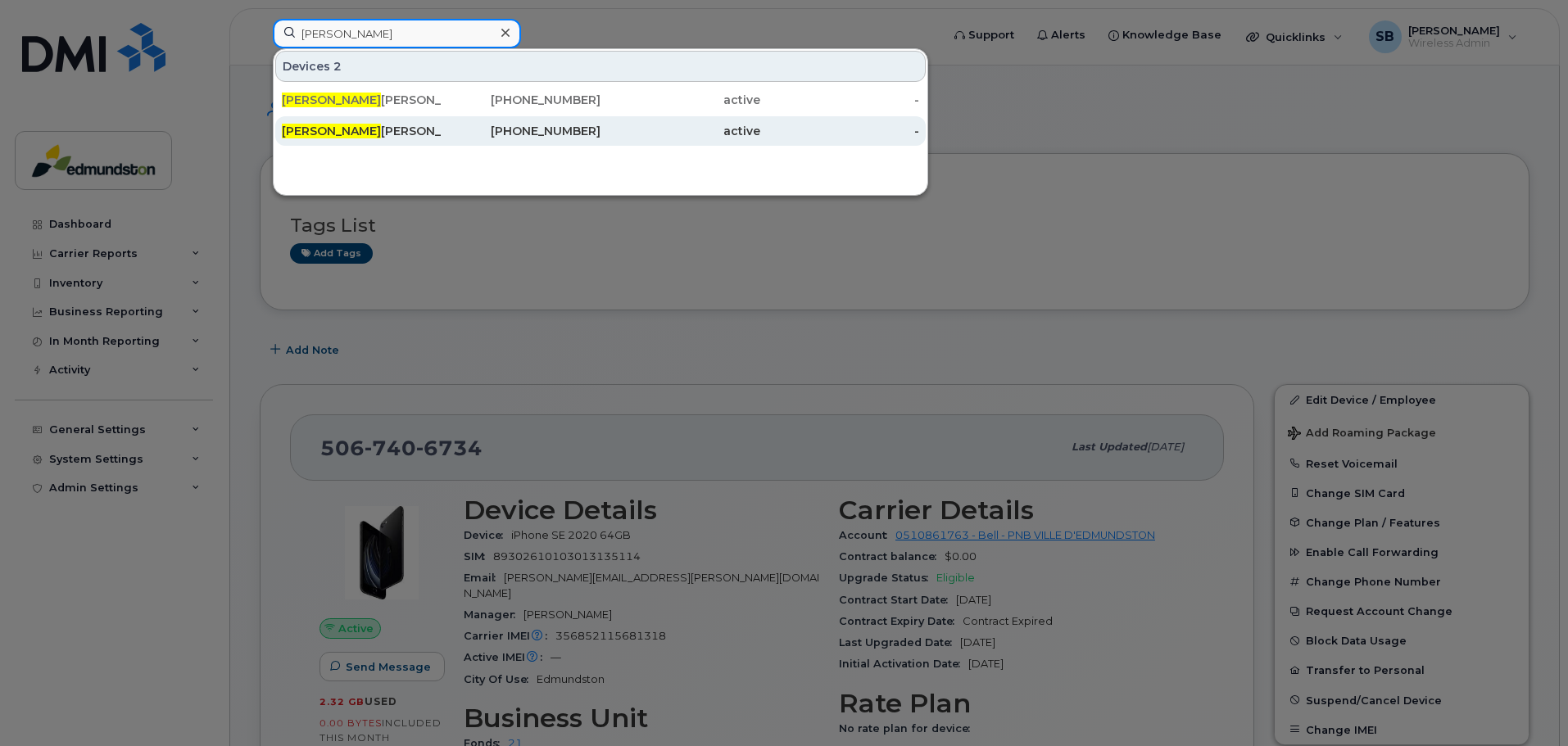
type input "danny"
click at [355, 131] on div "Danny Martin" at bounding box center [362, 132] width 160 height 17
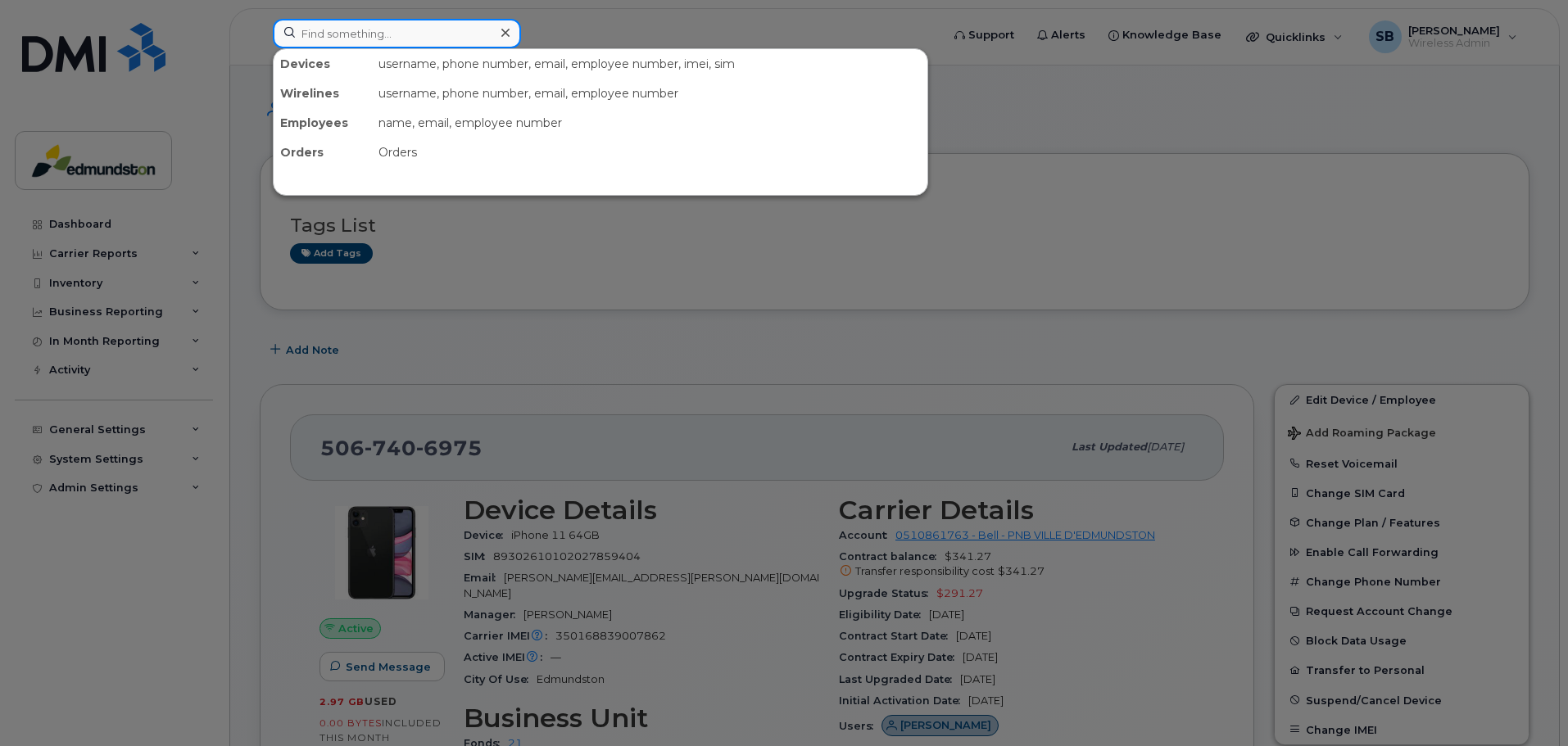
click at [360, 20] on input at bounding box center [398, 33] width 248 height 29
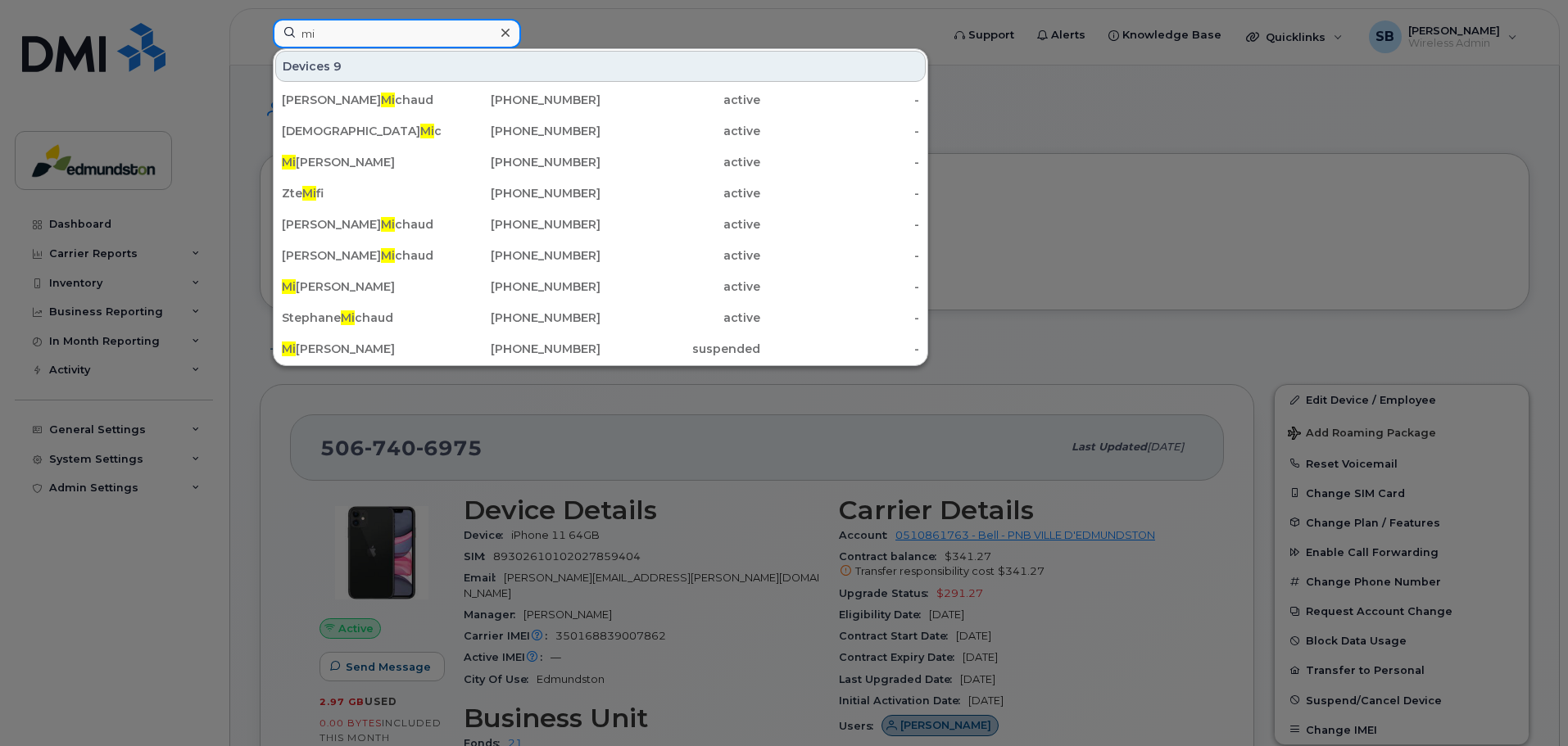
type input "m"
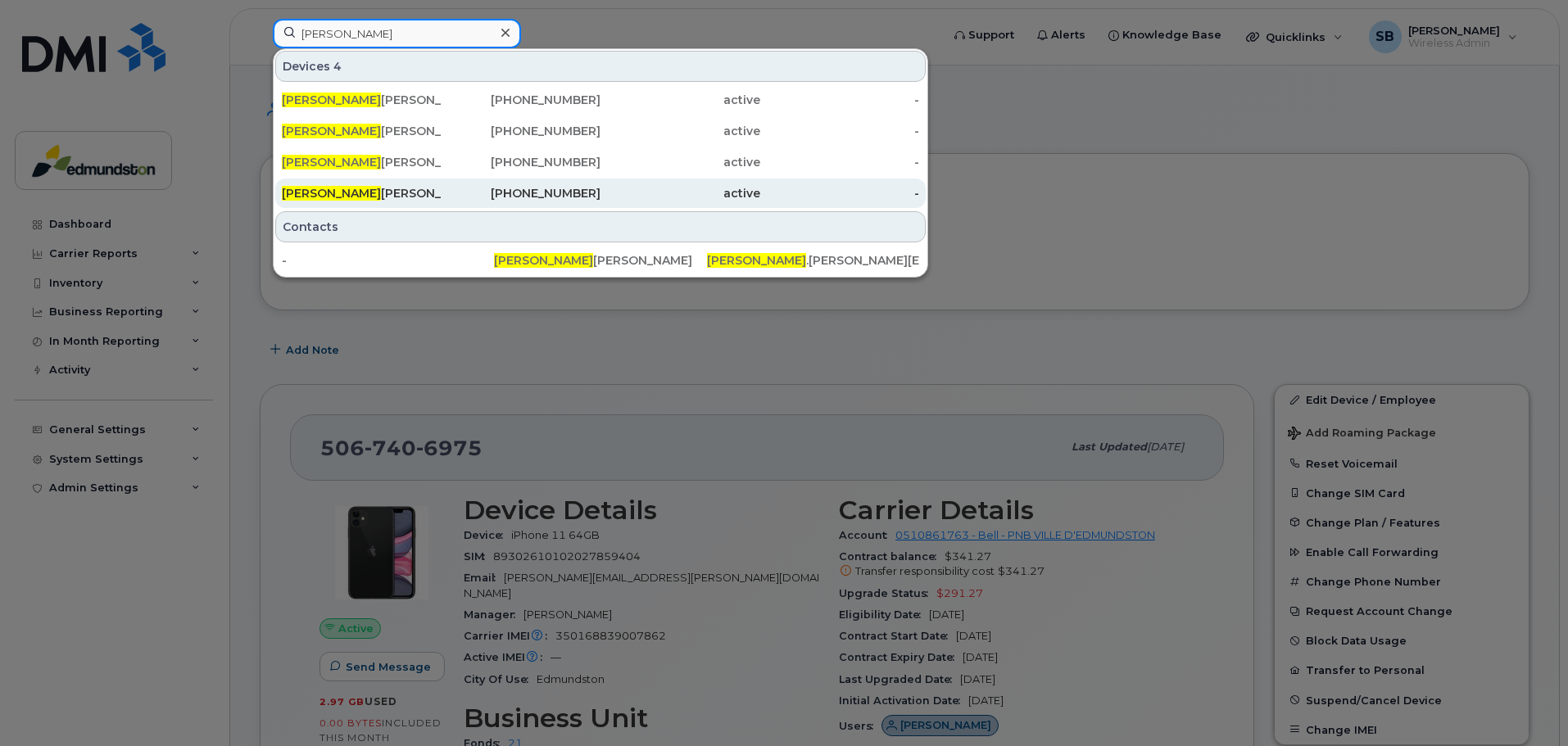
type input "[PERSON_NAME]"
click at [358, 192] on div "[PERSON_NAME]" at bounding box center [362, 193] width 160 height 17
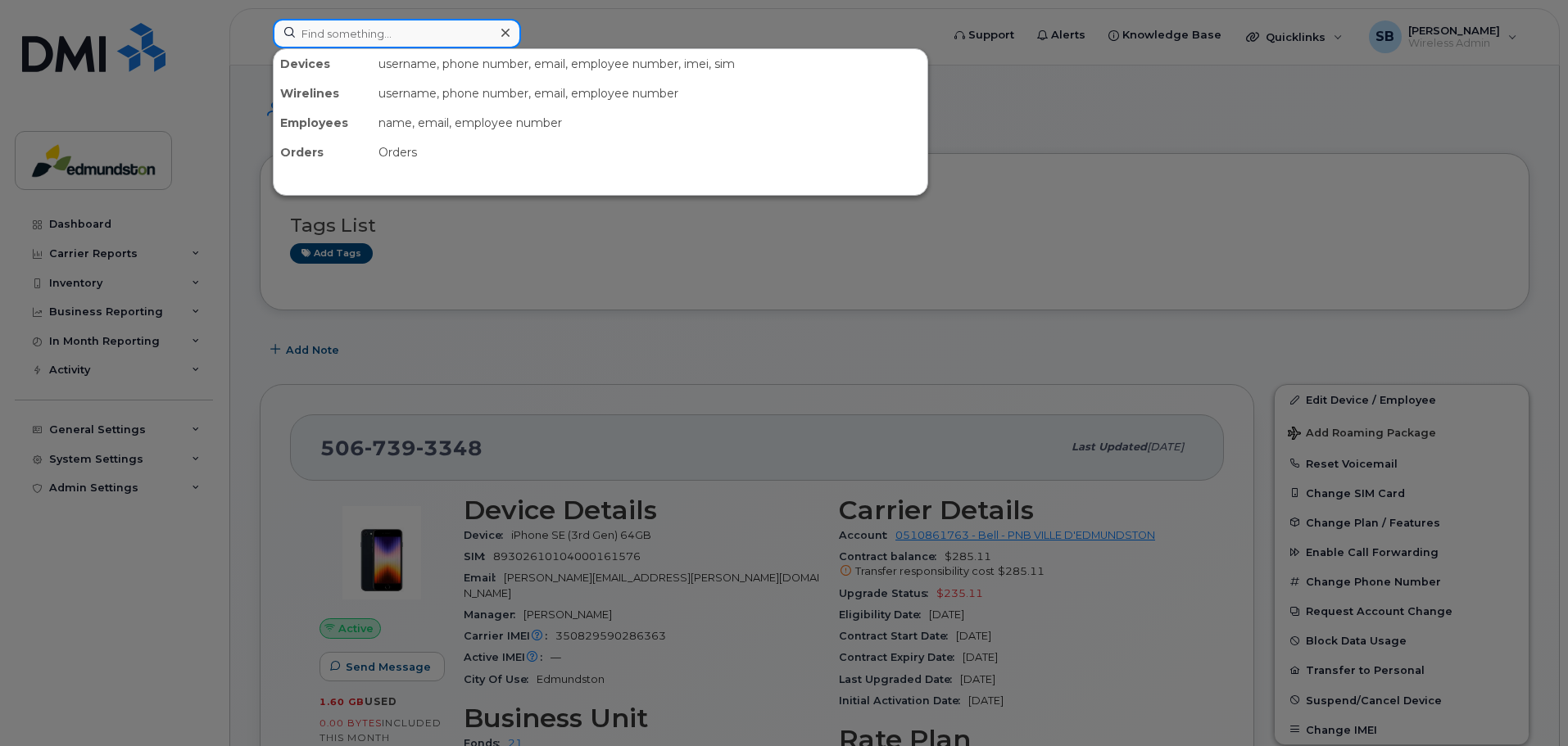
click at [388, 35] on input at bounding box center [398, 33] width 248 height 29
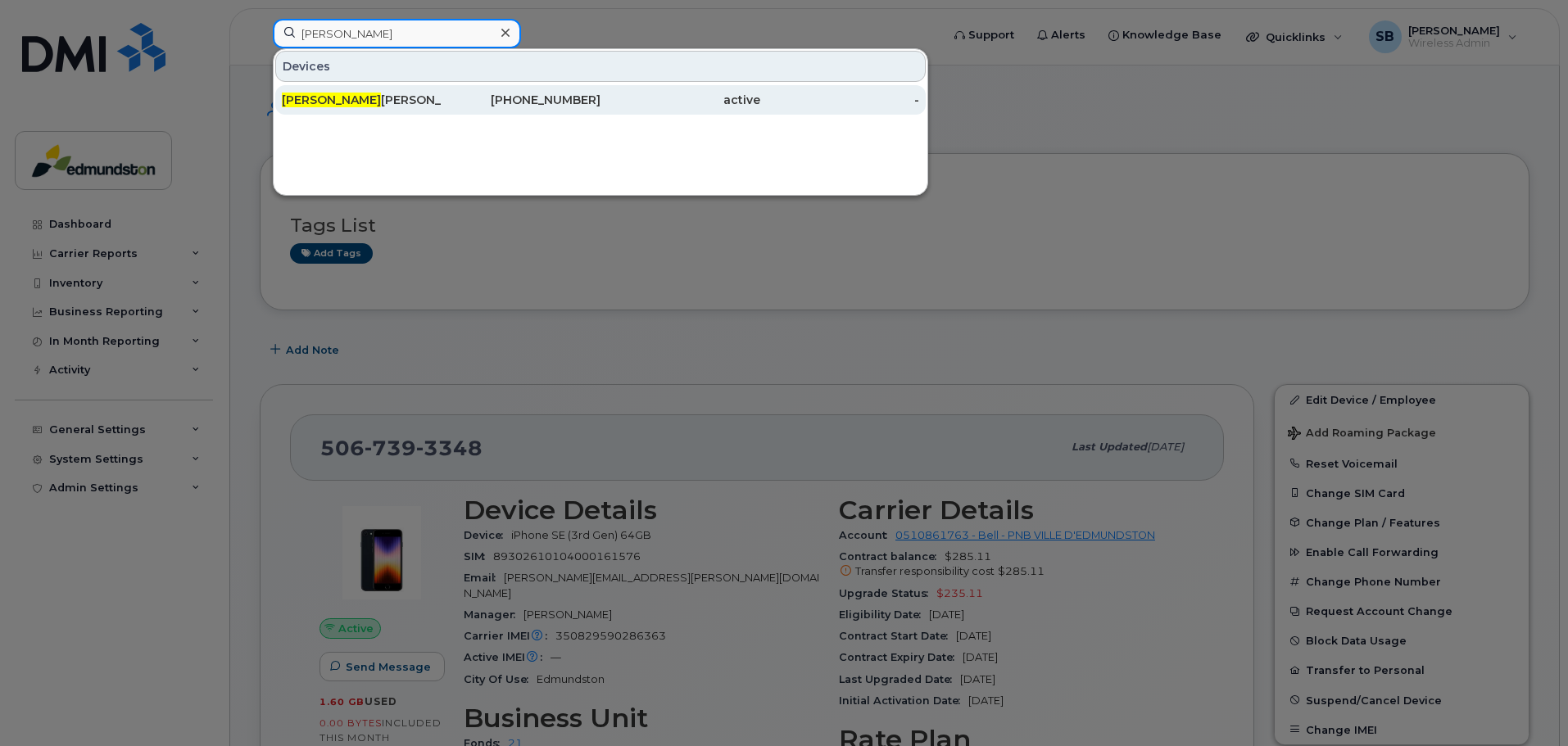
type input "[PERSON_NAME]"
click at [335, 101] on div "[PERSON_NAME]" at bounding box center [362, 100] width 160 height 17
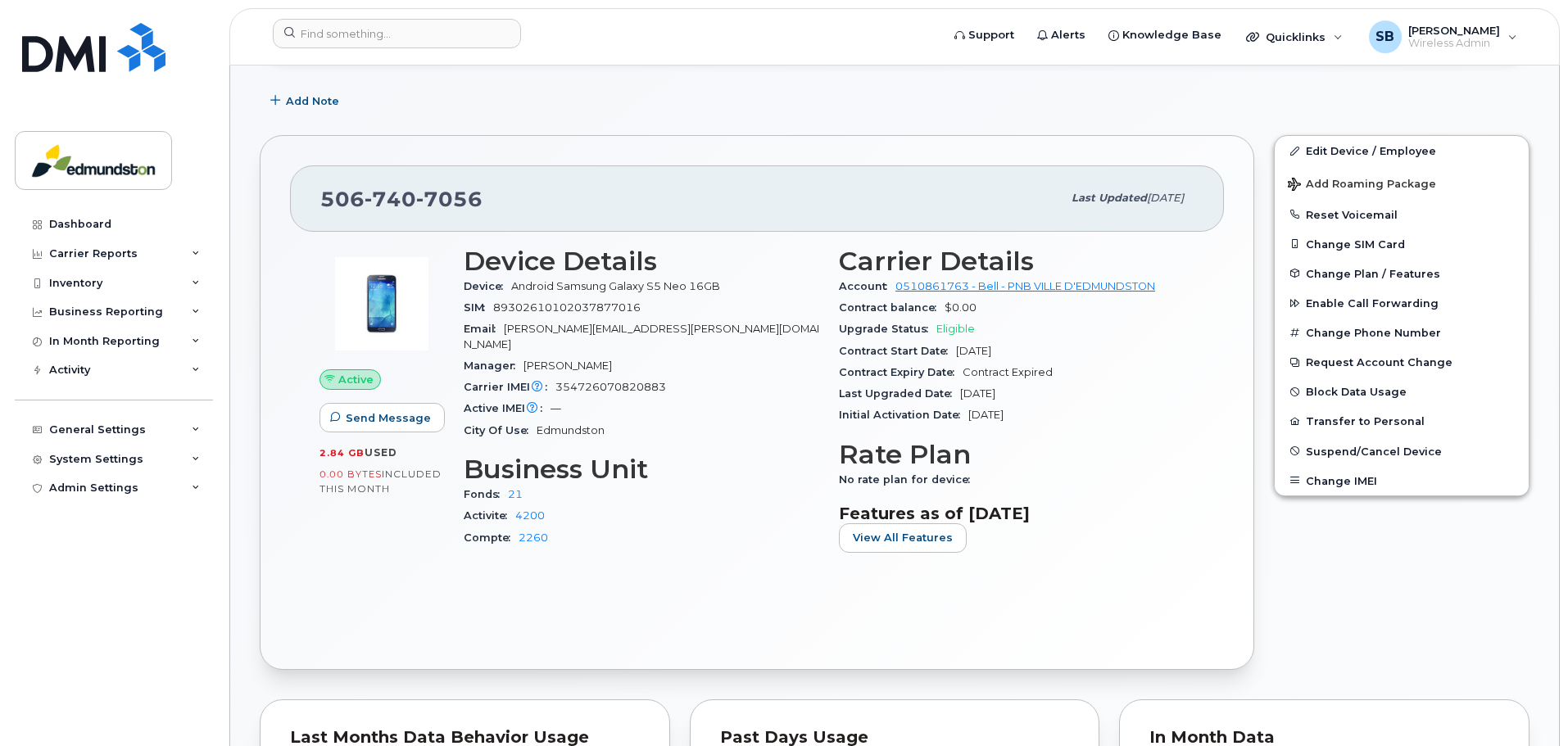
scroll to position [246, 0]
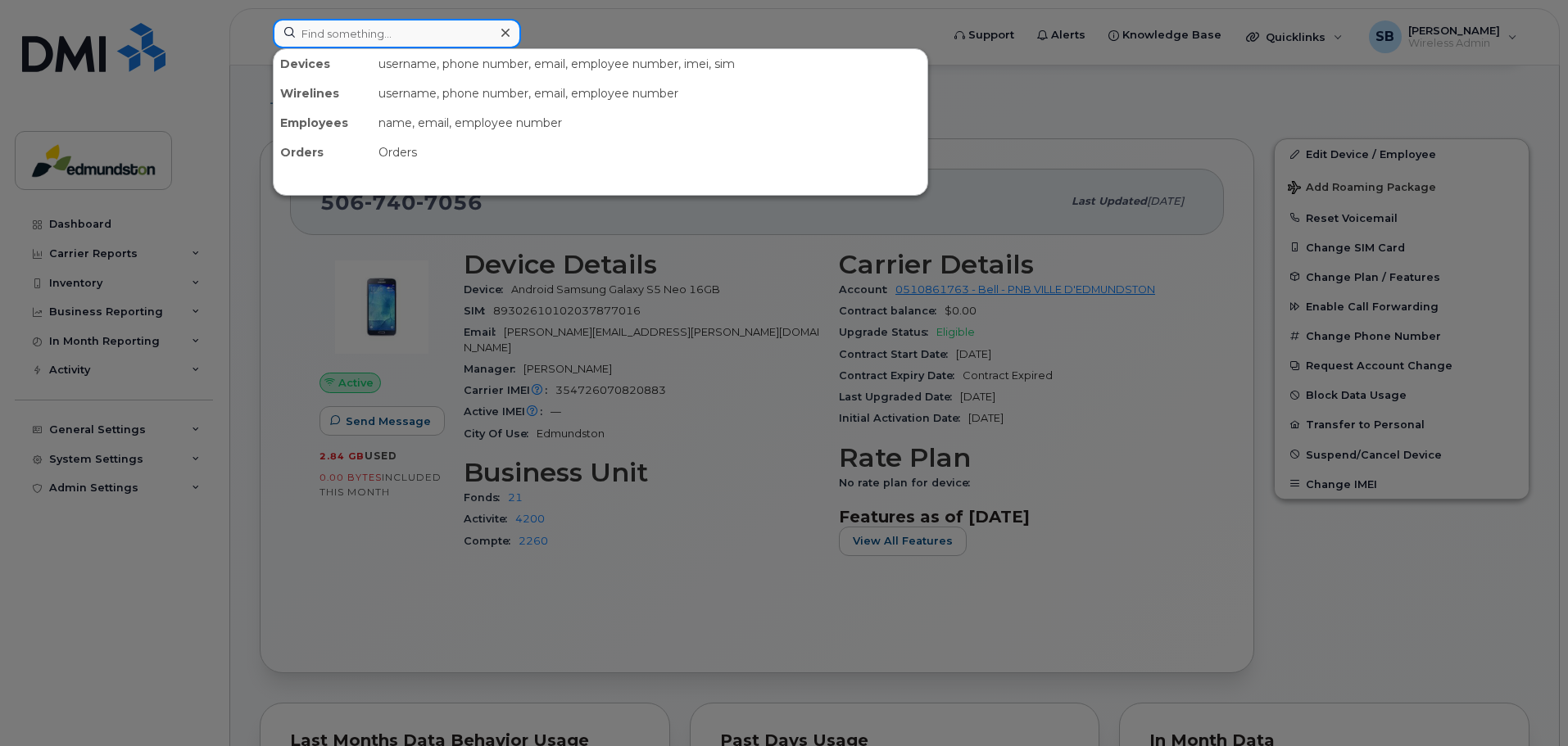
click at [355, 38] on input at bounding box center [398, 33] width 248 height 29
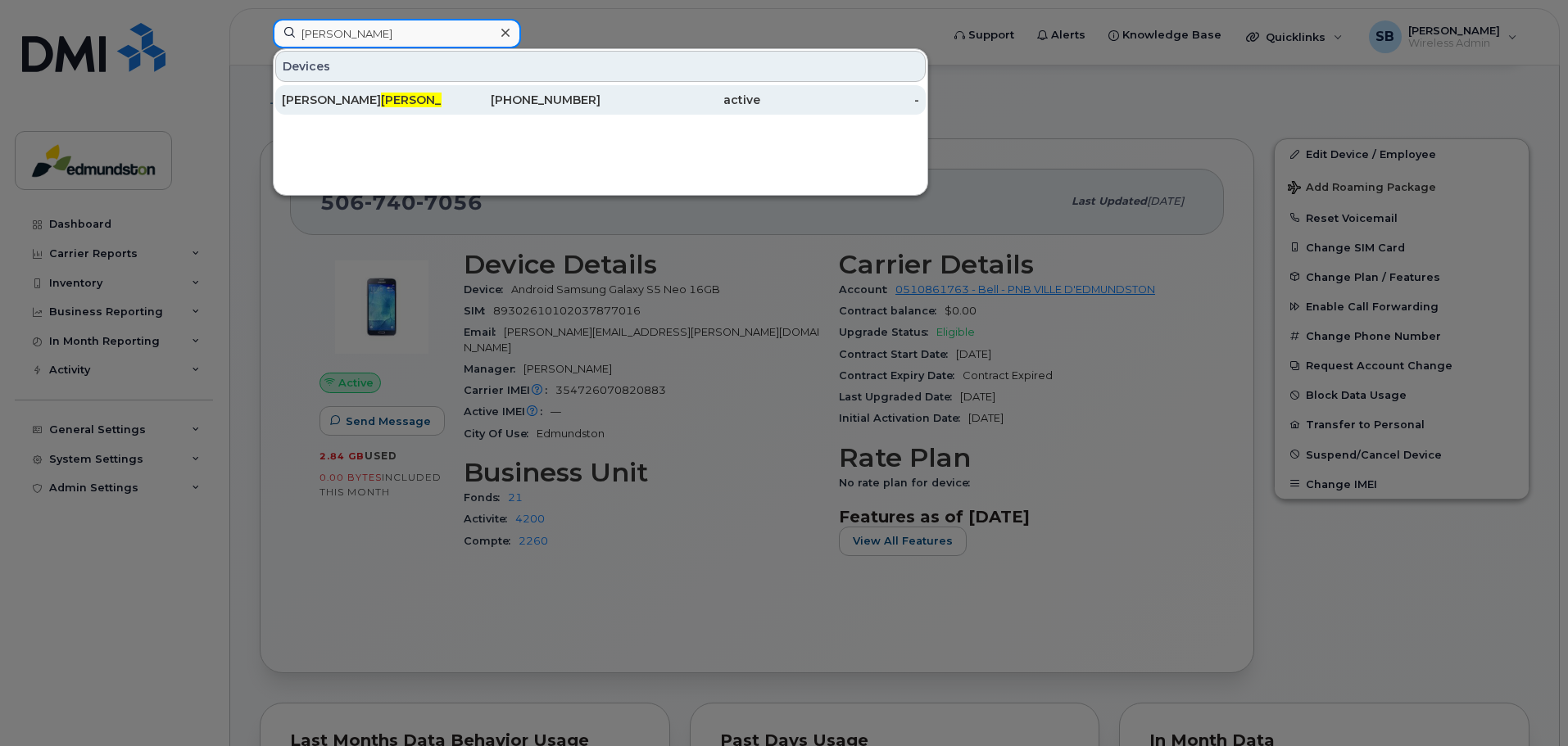
type input "[PERSON_NAME]"
click at [367, 94] on div "Richard Lynch" at bounding box center [362, 100] width 160 height 17
